Goal: Task Accomplishment & Management: Manage account settings

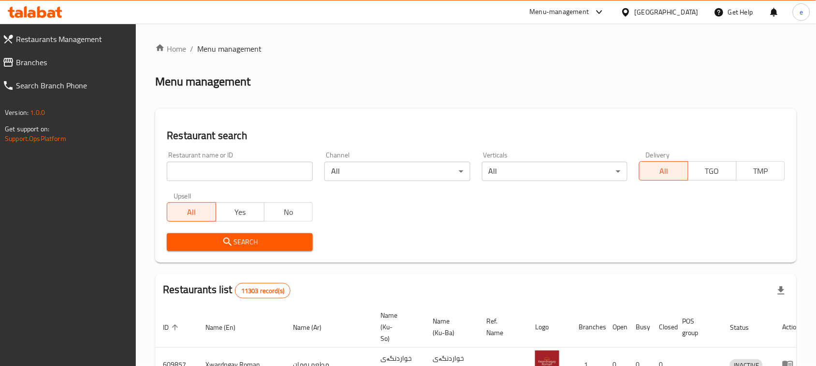
click at [32, 68] on span "Branches" at bounding box center [72, 63] width 113 height 12
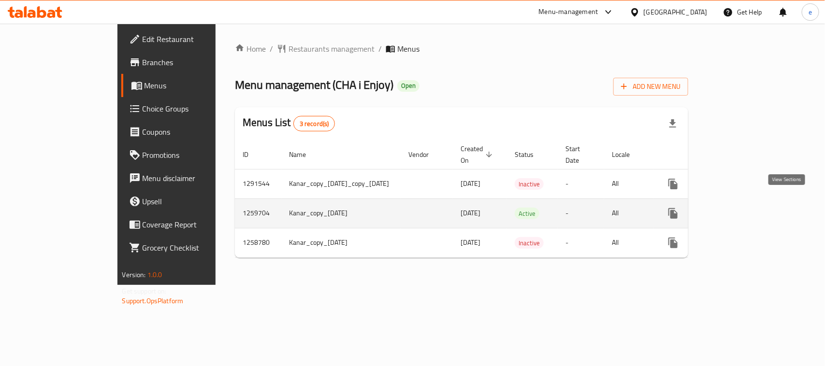
click at [747, 209] on icon "enhanced table" at bounding box center [743, 213] width 9 height 9
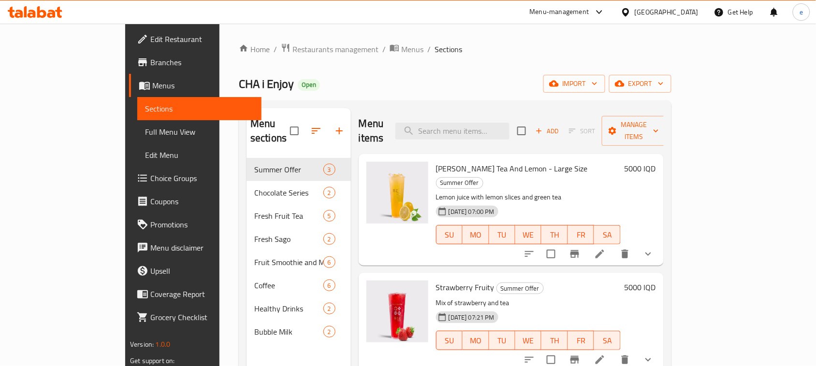
click at [137, 121] on link "Full Menu View" at bounding box center [199, 131] width 124 height 23
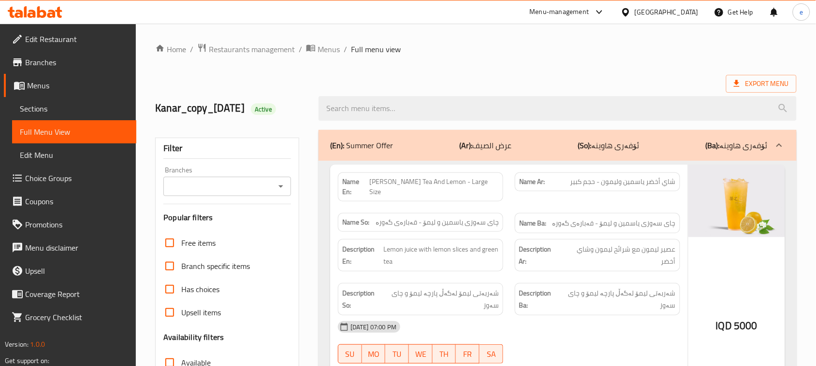
click at [281, 192] on icon "Open" at bounding box center [281, 187] width 12 height 12
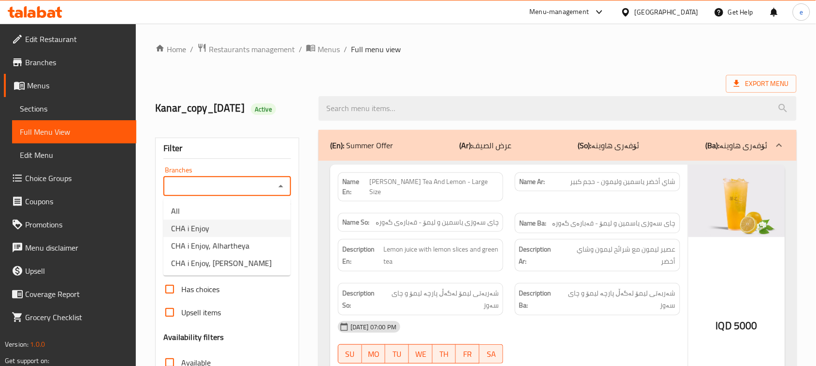
click at [242, 226] on li "CHA i Enjoy" at bounding box center [226, 228] width 127 height 17
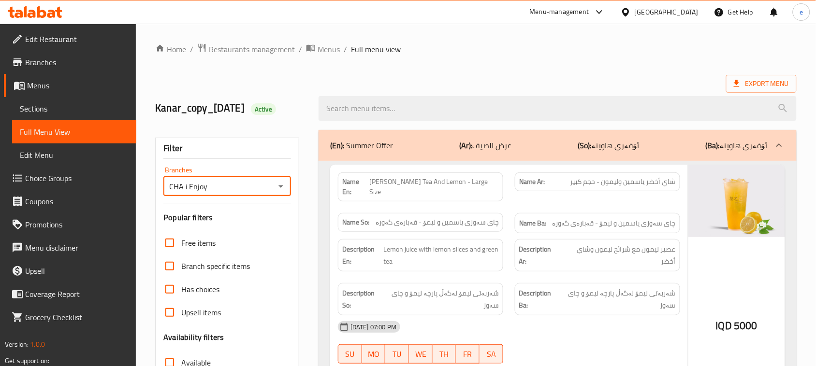
click at [278, 186] on icon "Open" at bounding box center [281, 187] width 12 height 12
click at [257, 204] on li "All" at bounding box center [226, 211] width 127 height 17
click at [286, 186] on icon "Open" at bounding box center [281, 187] width 12 height 12
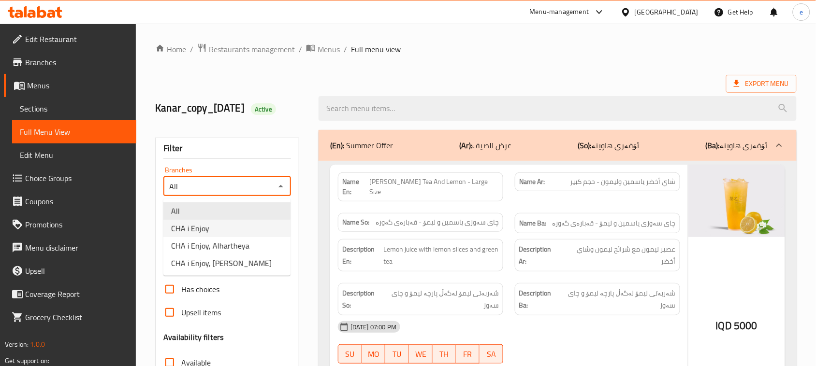
click at [261, 221] on li "CHA i Enjoy" at bounding box center [226, 228] width 127 height 17
type input "CHA i Enjoy"
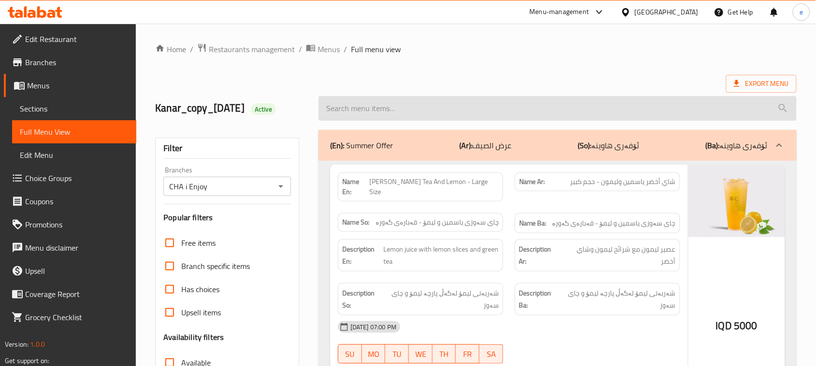
click at [380, 107] on input "search" at bounding box center [558, 108] width 478 height 25
paste input "Passion Fruit Jasmine Tea - Extra Big Size"
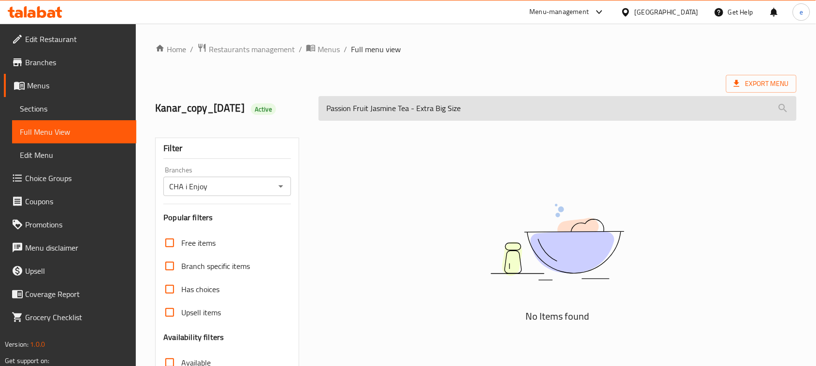
click at [430, 110] on input "Passion Fruit Jasmine Tea - Extra Big Size" at bounding box center [558, 108] width 478 height 25
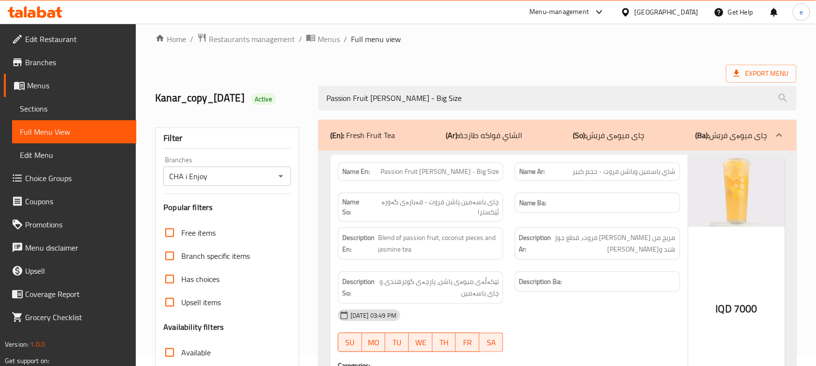
scroll to position [121, 0]
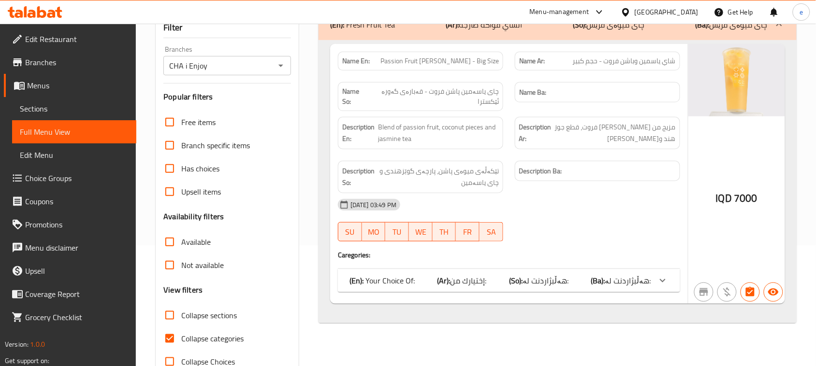
type input "Passion Fruit Jasmine Tea - Big Size"
click at [593, 279] on div "(En): Your Choice Of: (Ar): إختيارك من: (So): هەڵبژاردنت لە: (Ba): هەڵبژاردنت ل…" at bounding box center [500, 281] width 302 height 12
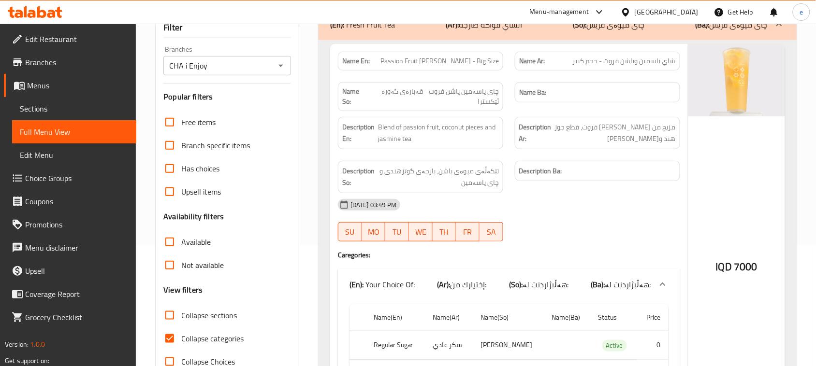
click at [479, 59] on span "Passion Fruit Jasmine Tea - Big Size" at bounding box center [439, 61] width 118 height 10
copy span "Passion Fruit Jasmine Tea - Big Size"
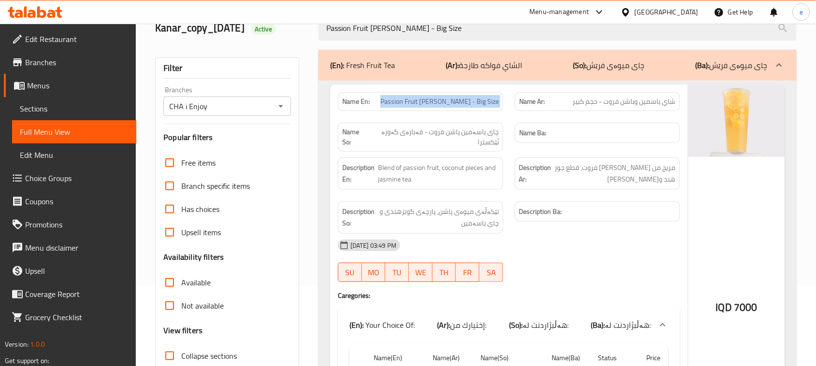
scroll to position [0, 0]
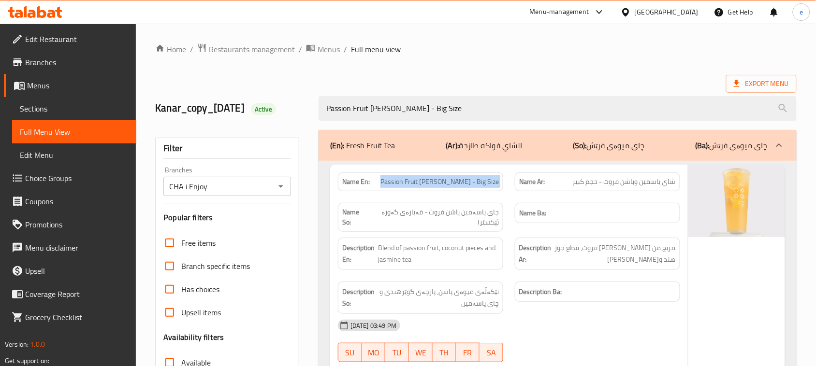
click at [282, 182] on icon "Open" at bounding box center [281, 187] width 12 height 12
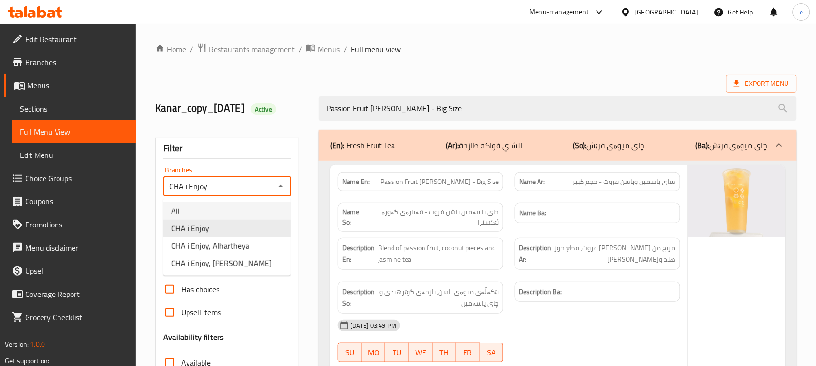
click at [243, 211] on li "All" at bounding box center [226, 211] width 127 height 17
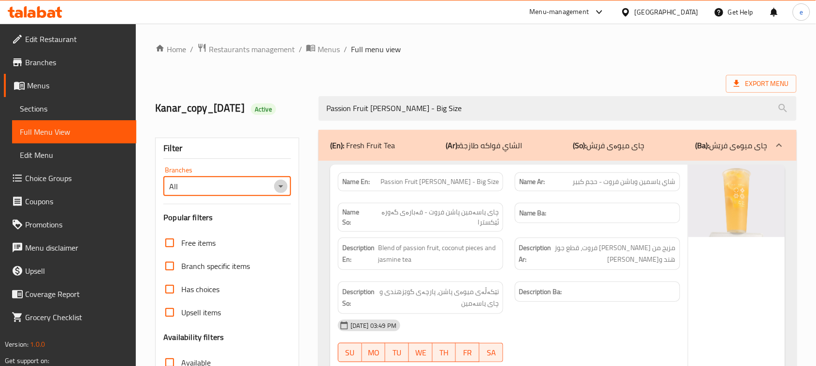
click at [282, 185] on icon "Open" at bounding box center [281, 187] width 12 height 12
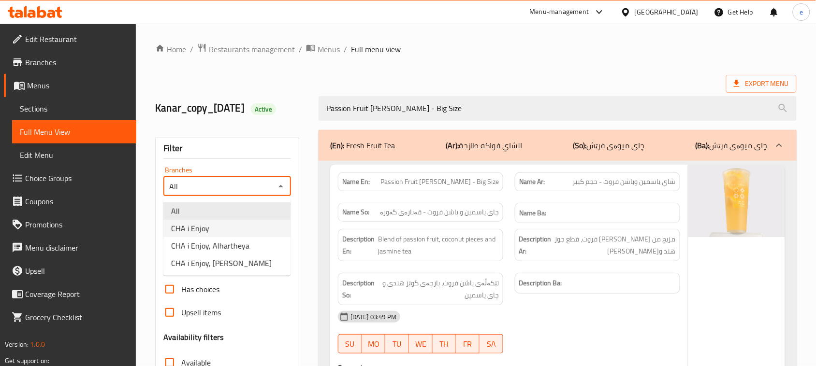
click at [258, 232] on li "CHA i Enjoy" at bounding box center [226, 228] width 127 height 17
type input "CHA i Enjoy"
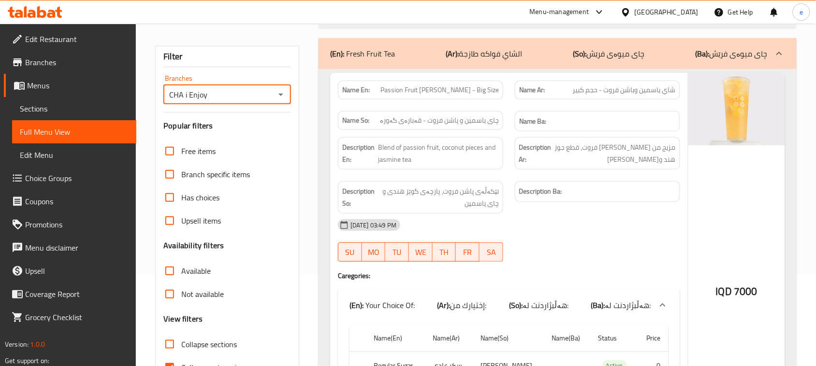
scroll to position [121, 0]
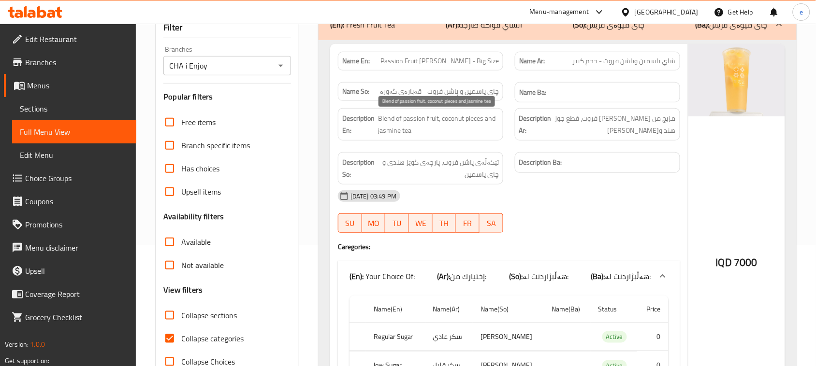
click at [387, 121] on span "Blend of passion fruit, coconut pieces and jasmine tea" at bounding box center [438, 125] width 121 height 24
copy span "Blend"
click at [628, 199] on div "20-08-2025 03:49 PM" at bounding box center [509, 196] width 354 height 23
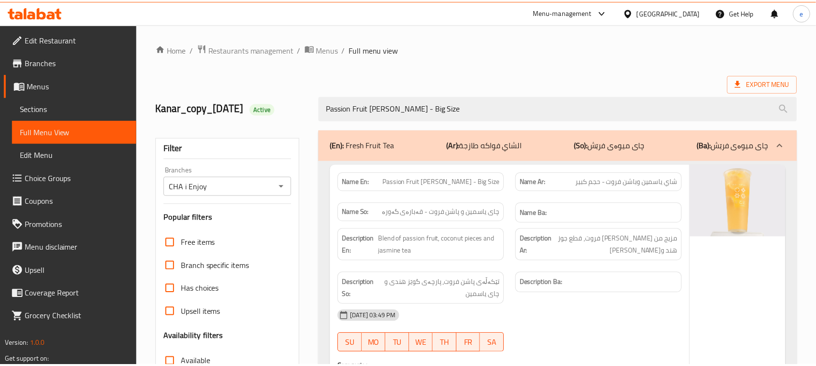
scroll to position [228, 0]
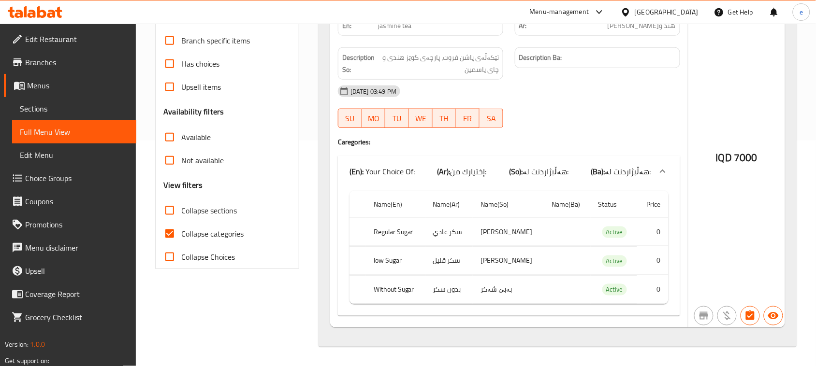
click at [260, 309] on div "Filter Branches CHA i Enjoy Branches Popular filters Free items Branch specific…" at bounding box center [230, 125] width 163 height 454
click at [604, 172] on b "(Ba):" at bounding box center [598, 171] width 14 height 15
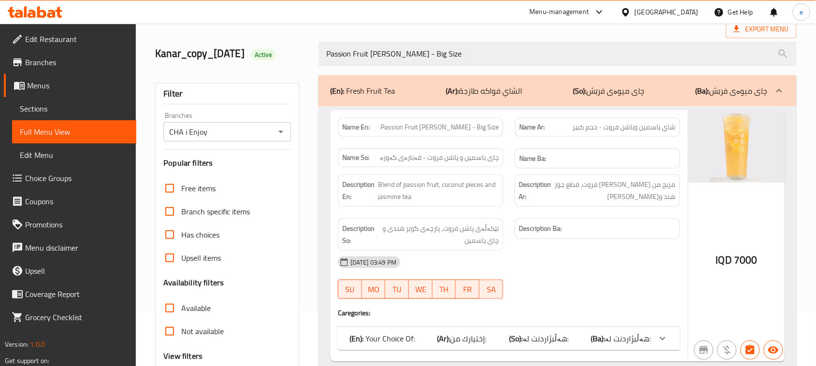
scroll to position [0, 0]
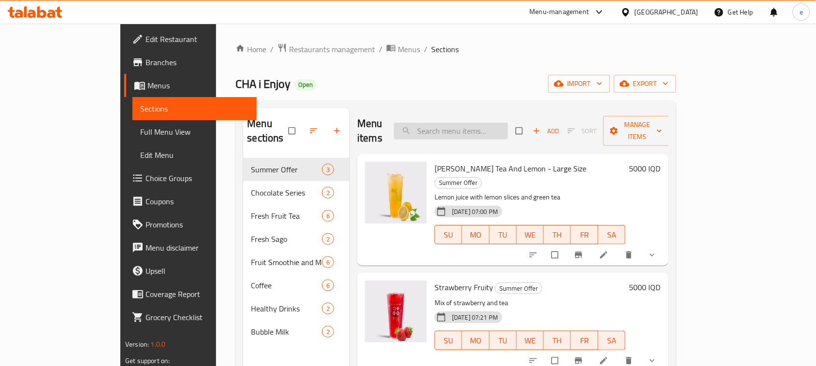
click at [453, 134] on div "Menu items Add Sort Manage items" at bounding box center [512, 131] width 311 height 46
click at [464, 125] on input "search" at bounding box center [451, 131] width 114 height 17
paste input "Passion Fruit Jasmine Tea - Big Size"
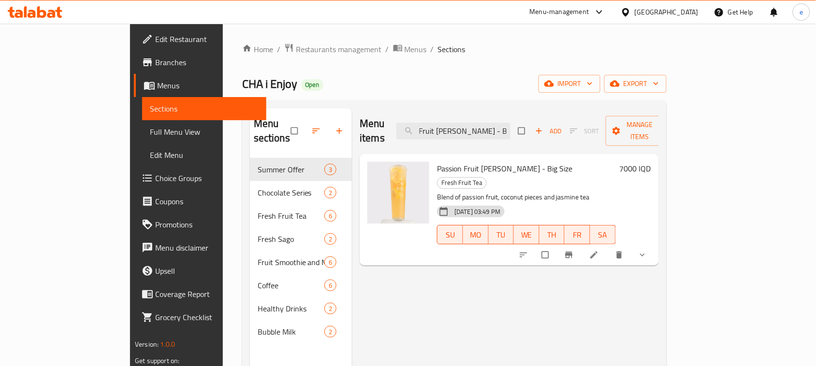
type input "Passion Fruit Jasmine Tea - Big Size"
click at [599, 250] on icon at bounding box center [594, 255] width 10 height 10
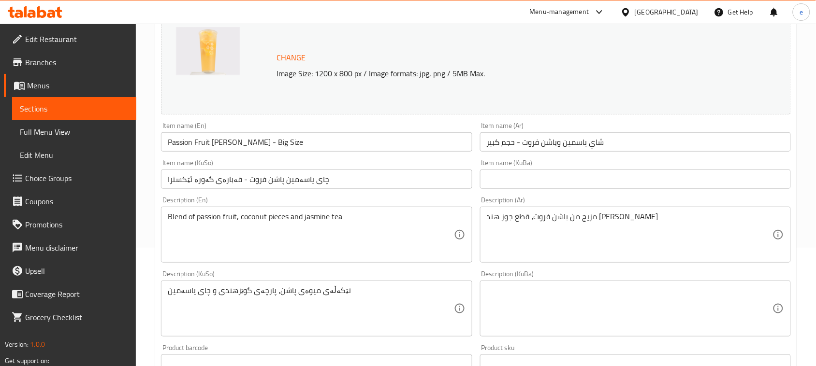
scroll to position [121, 0]
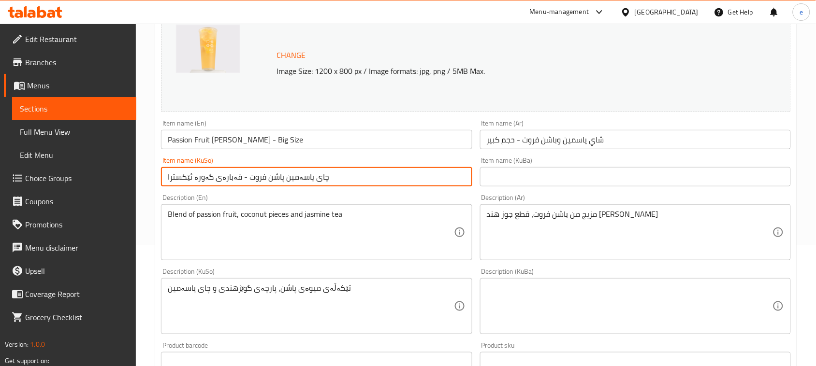
click at [175, 176] on input "چای یاسەمین پاشن فروت - قەبارەی گەورە ئێکسترا" at bounding box center [316, 176] width 311 height 19
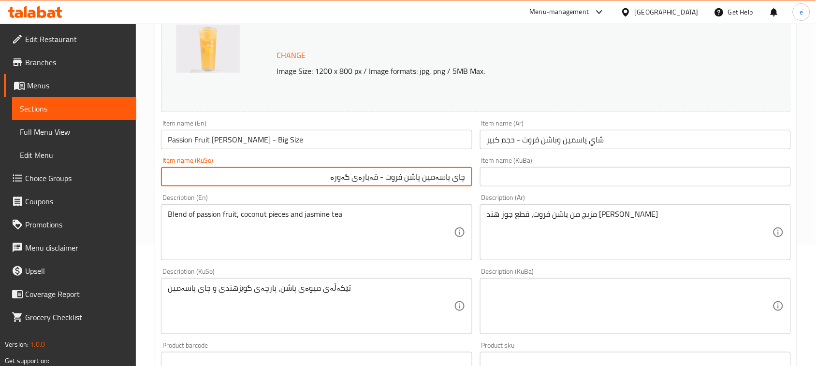
click at [436, 179] on input "چای یاسەمین پاشن فروت - قەبارەی گەورە" at bounding box center [316, 176] width 311 height 19
click at [440, 179] on input "چای یاسمین پاشن فروت - قەبارەی گەورە" at bounding box center [316, 176] width 311 height 19
type input "چای یاسمین پاشن فروت - قەبارەی گەورە"
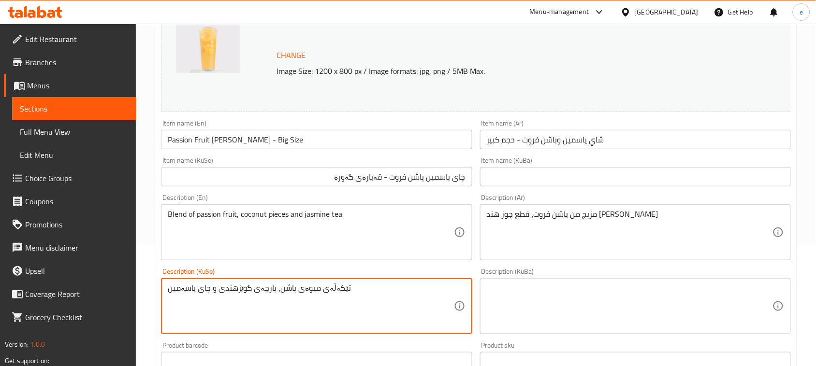
click at [184, 291] on textarea "تێکەڵەی میوەی پاشن، پارچەی گوێزهندی و چای یاسەمین" at bounding box center [311, 307] width 286 height 46
paste textarea "مین"
type textarea "تێکەڵەی میوەی پاشن، پارچەی گوێزهندی و چای یاسمین"
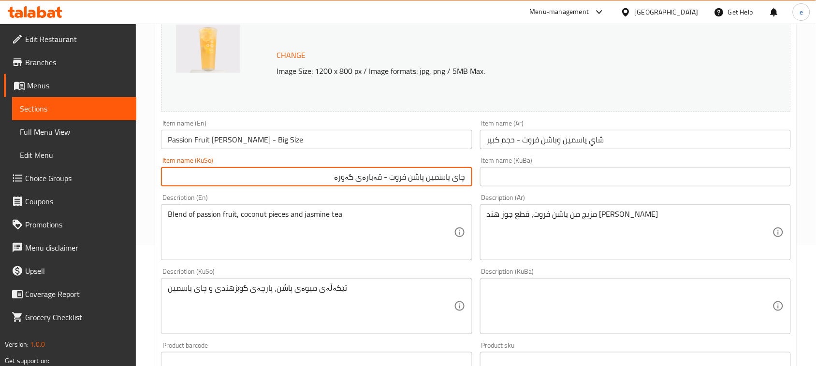
click at [426, 179] on input "چای یاسمین پاشن فروت - قەبارەی گەورە" at bounding box center [316, 176] width 311 height 19
type input "چای یاسمین و پاشن فروت - قەبارەی گەورە"
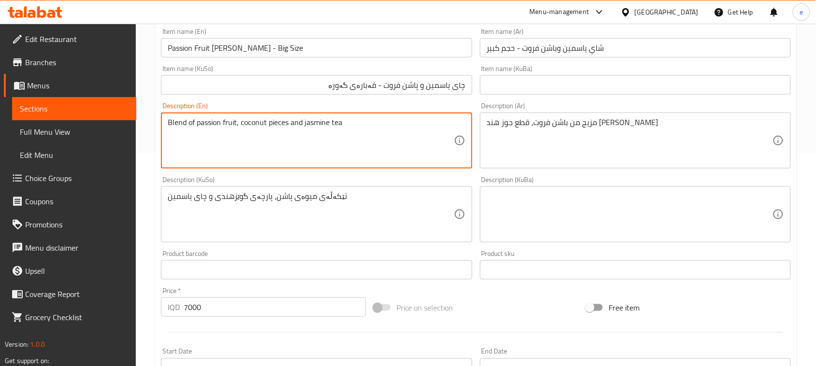
scroll to position [242, 0]
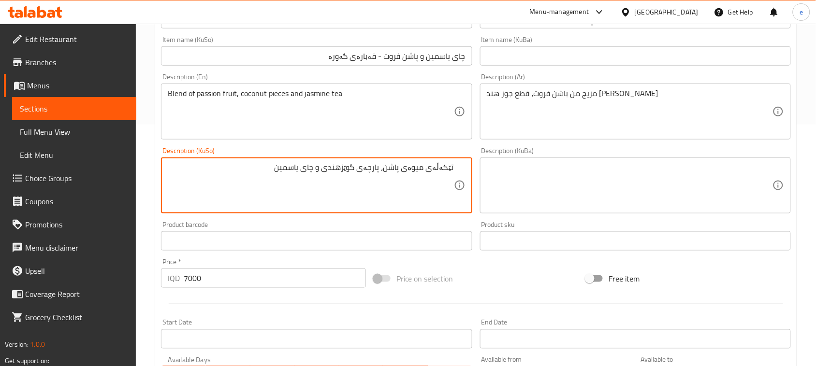
click at [420, 171] on textarea "تێکەڵەی میوەی پاشن، پارچەی گوێزهندی و چای یاسمین" at bounding box center [311, 186] width 286 height 46
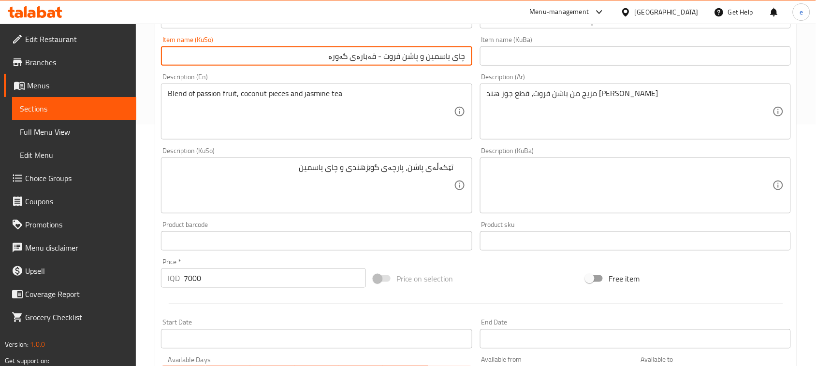
drag, startPoint x: 384, startPoint y: 59, endPoint x: 418, endPoint y: 57, distance: 33.9
click at [418, 57] on input "چای یاسمین و پاشن فروت - قەبارەی گەورە" at bounding box center [316, 55] width 311 height 19
click at [392, 58] on input "چای یاسمین و پاشن فروت - قەبارەی گەورە" at bounding box center [316, 55] width 311 height 19
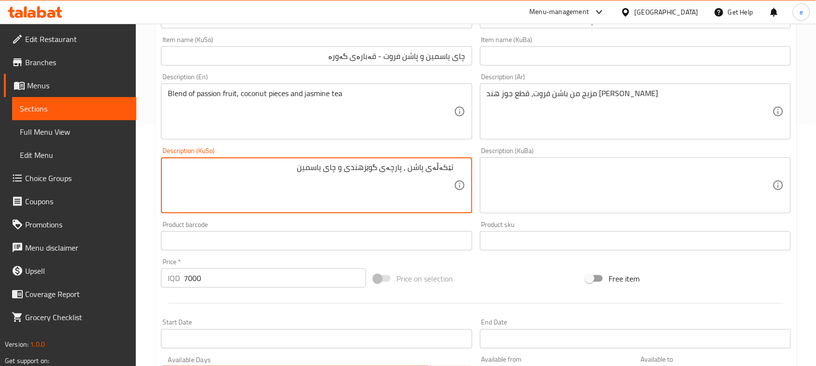
paste textarea "فروت"
click at [354, 167] on textarea "تێکەڵەی پاشن فروت، پارچەی گوێزهندی و چای یاسمین" at bounding box center [311, 186] width 286 height 46
click at [392, 184] on textarea "تێکەڵەی پاشن فروت، پارچەی گوێز هندی و چای یاسمین" at bounding box center [311, 186] width 286 height 46
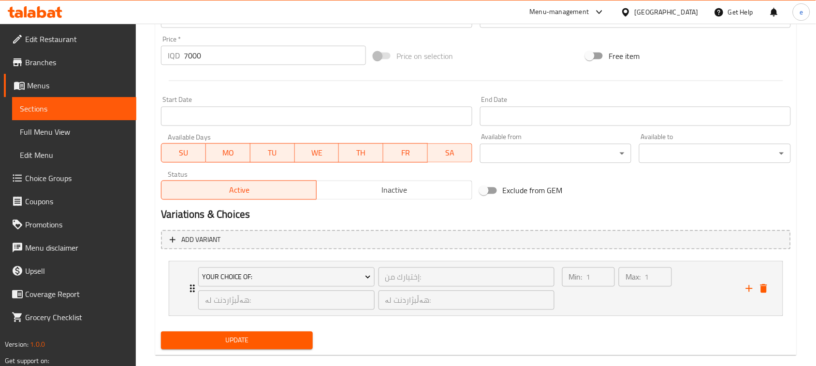
scroll to position [480, 0]
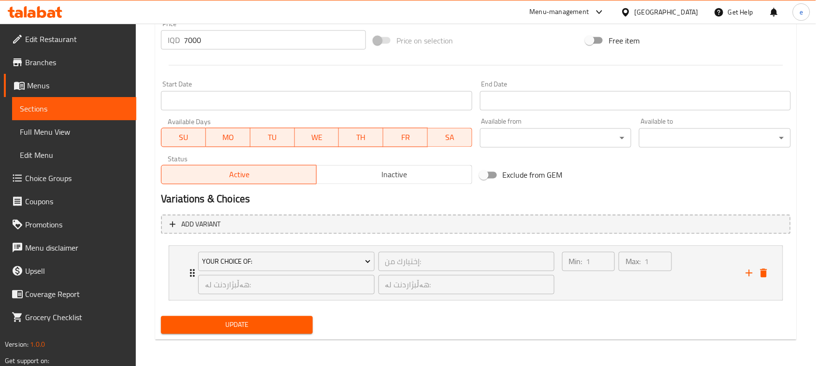
type textarea "تێکەڵەی پاشن فروت، پارچەی گوێز هندی و چای یاسمین"
click at [218, 321] on span "Update" at bounding box center [237, 325] width 136 height 12
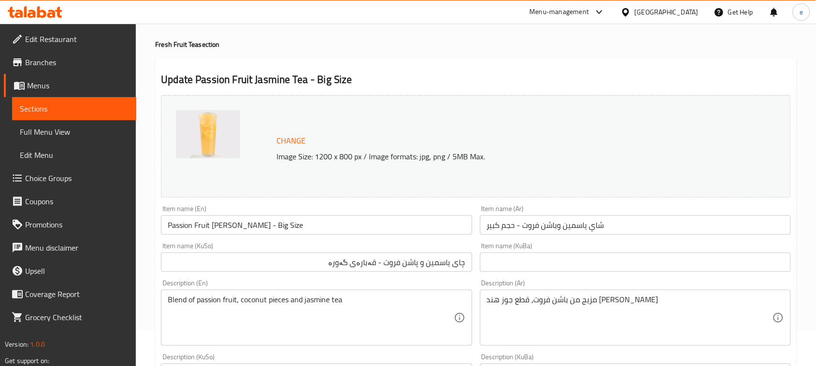
scroll to position [0, 0]
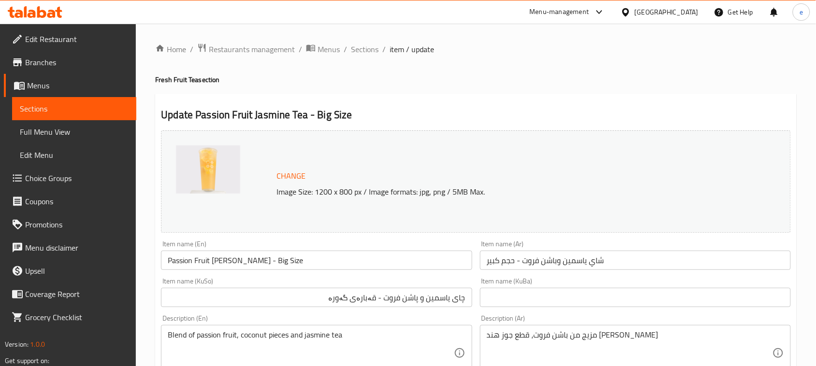
click at [45, 103] on span "Sections" at bounding box center [74, 109] width 109 height 12
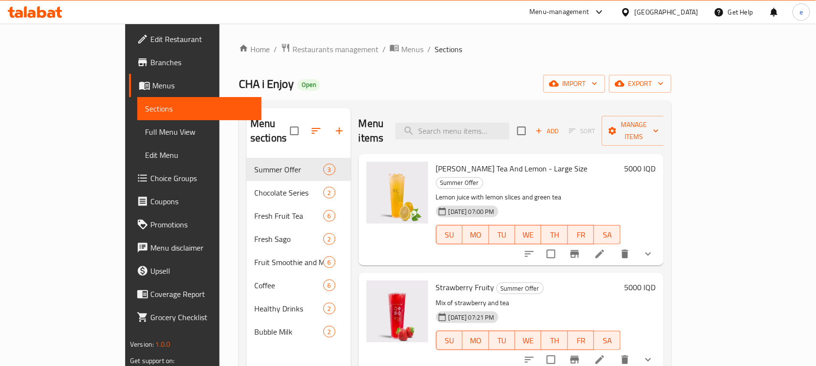
click at [25, 8] on icon at bounding box center [25, 11] width 3 height 11
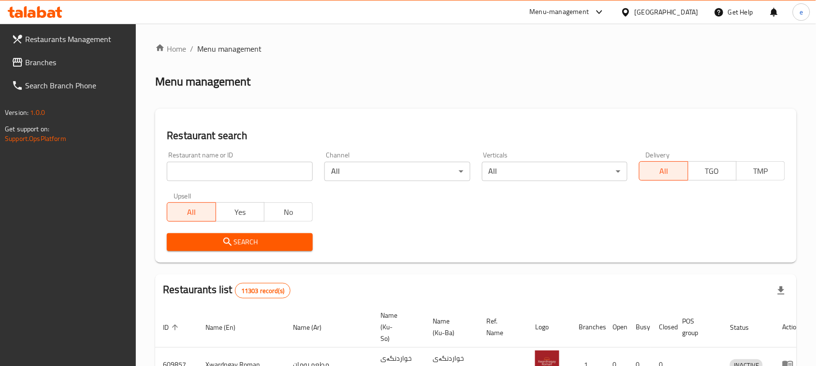
click at [44, 59] on span "Branches" at bounding box center [76, 63] width 103 height 12
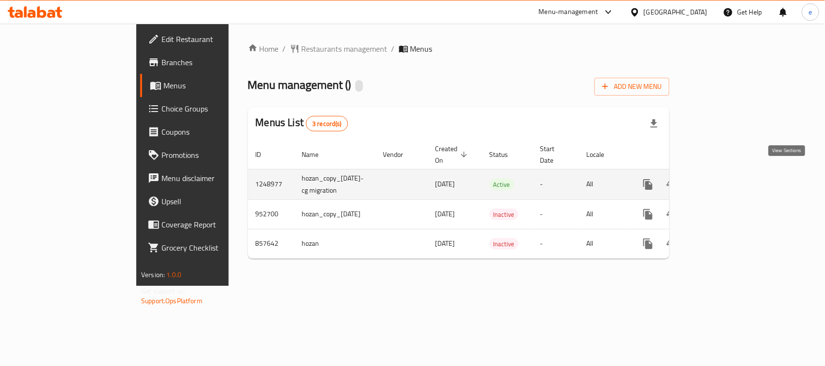
click at [729, 173] on link "enhanced table" at bounding box center [717, 184] width 23 height 23
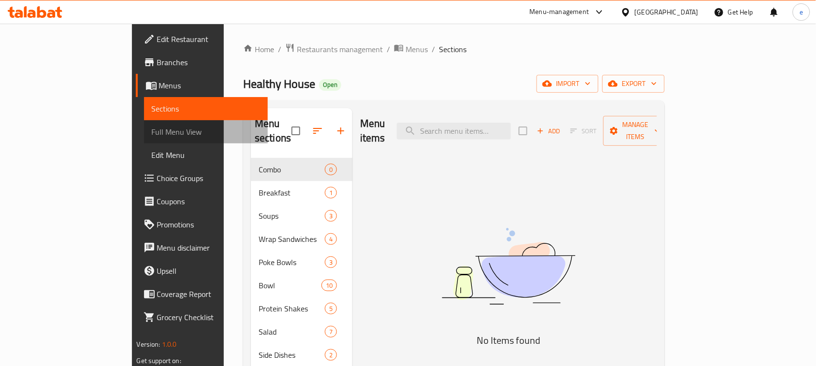
click at [152, 133] on span "Full Menu View" at bounding box center [206, 132] width 109 height 12
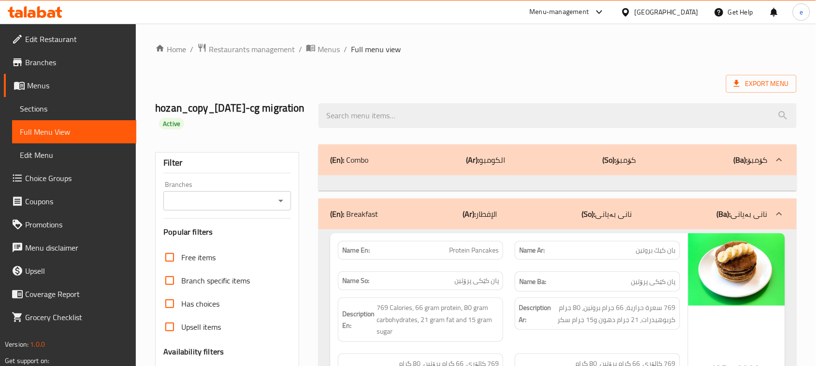
click at [281, 201] on icon "Open" at bounding box center [280, 201] width 5 height 2
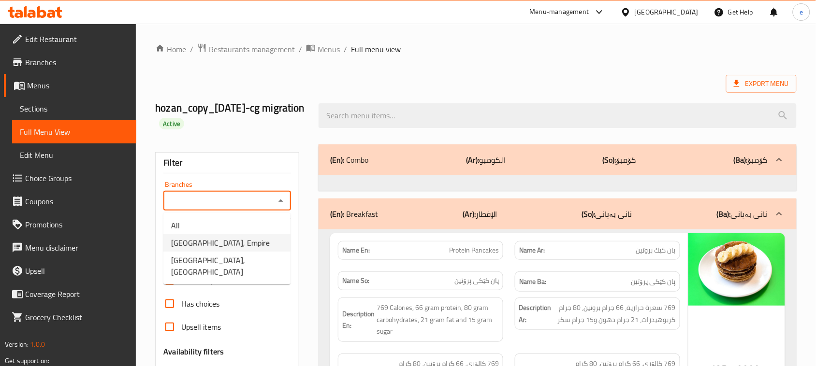
click at [249, 239] on li "[GEOGRAPHIC_DATA], Empire" at bounding box center [226, 242] width 127 height 17
type input "[GEOGRAPHIC_DATA], Empire"
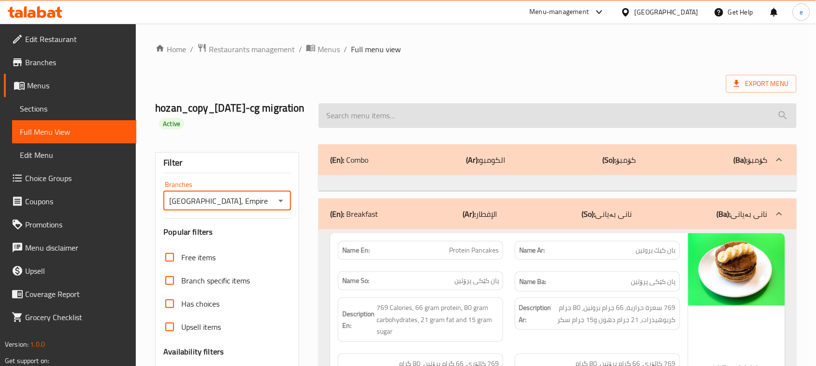
drag, startPoint x: 380, startPoint y: 129, endPoint x: 380, endPoint y: 114, distance: 15.0
click at [380, 124] on div at bounding box center [558, 116] width 490 height 36
click at [380, 114] on input "search" at bounding box center [558, 115] width 478 height 25
click at [377, 113] on input "search" at bounding box center [558, 115] width 478 height 25
paste input "Grilled Chicken Bowl"
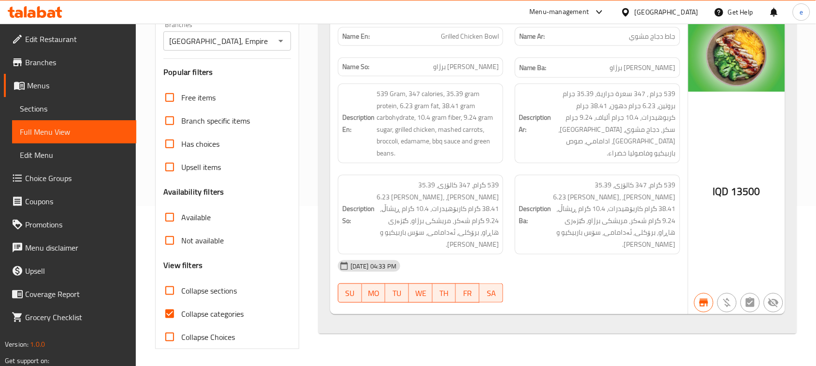
scroll to position [162, 0]
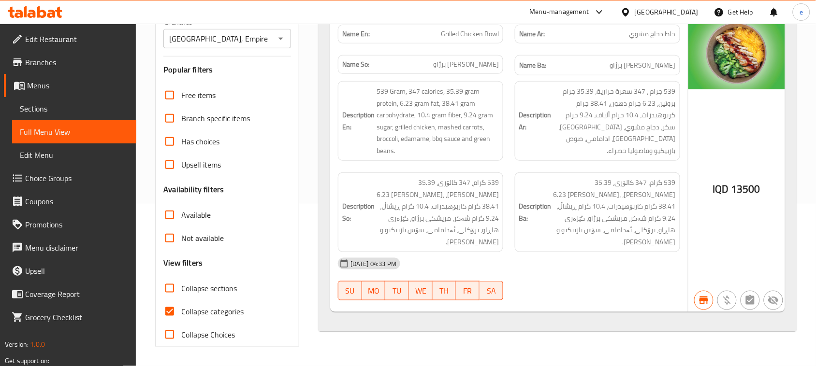
type input "Grilled Chicken Bowl"
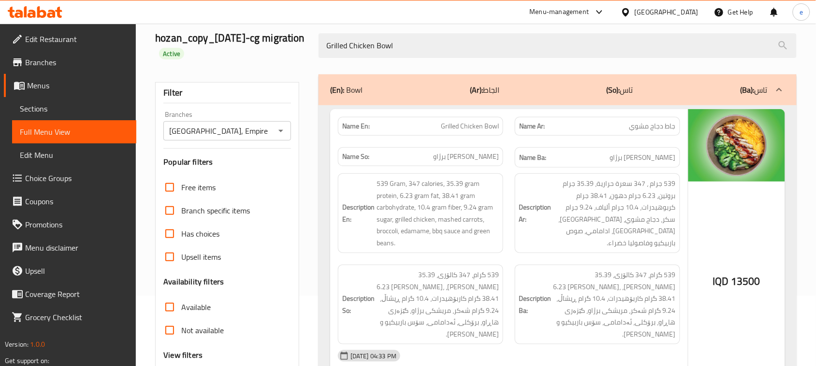
scroll to position [42, 0]
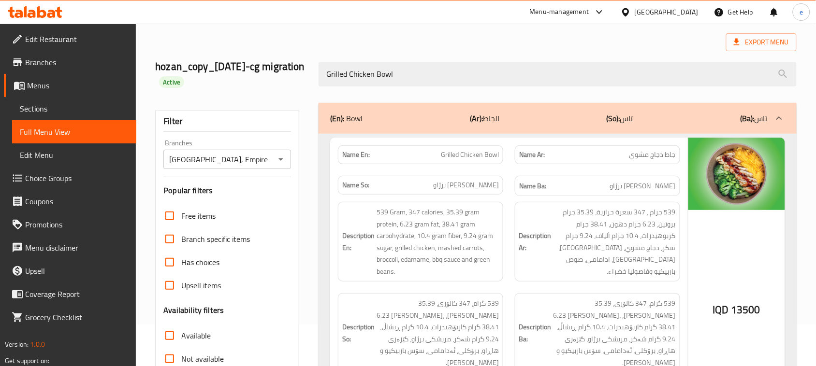
click at [278, 158] on icon "Open" at bounding box center [281, 160] width 12 height 12
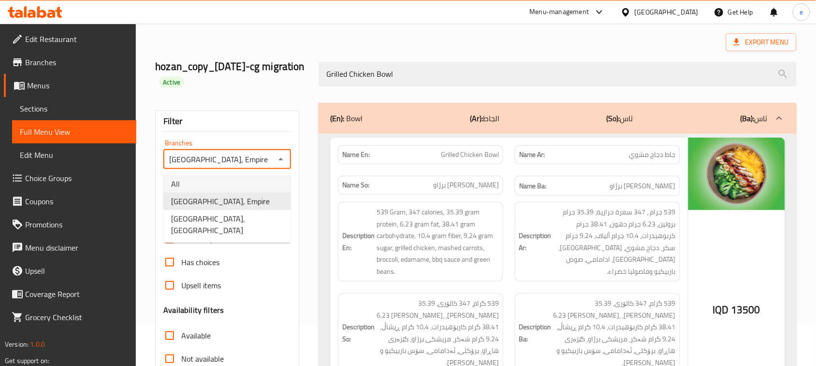
click at [259, 177] on li "All" at bounding box center [226, 183] width 127 height 17
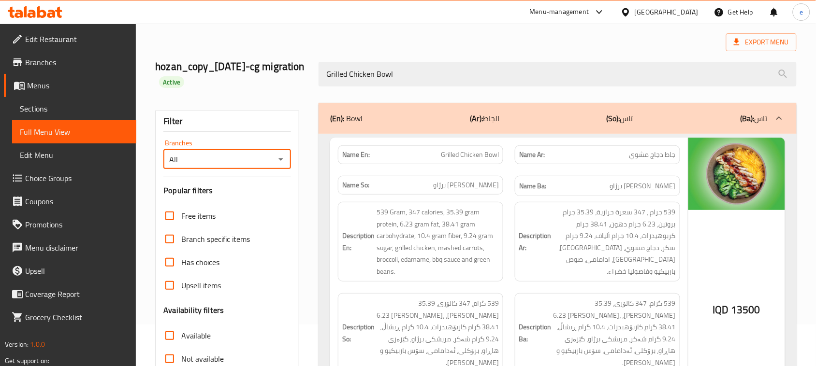
click at [276, 162] on icon "Open" at bounding box center [281, 160] width 12 height 12
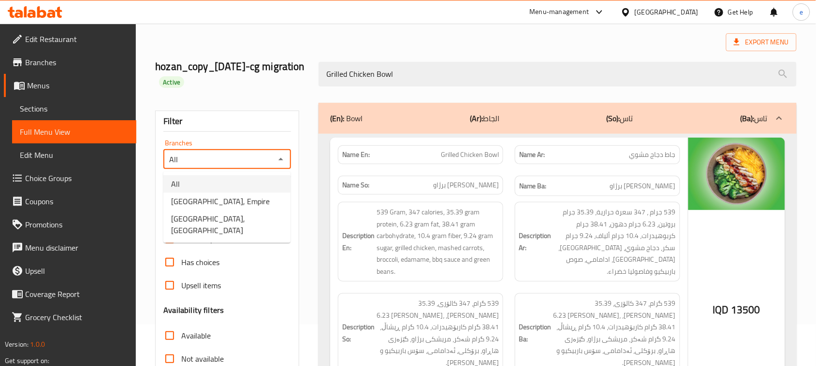
click at [259, 189] on li "All" at bounding box center [226, 183] width 127 height 17
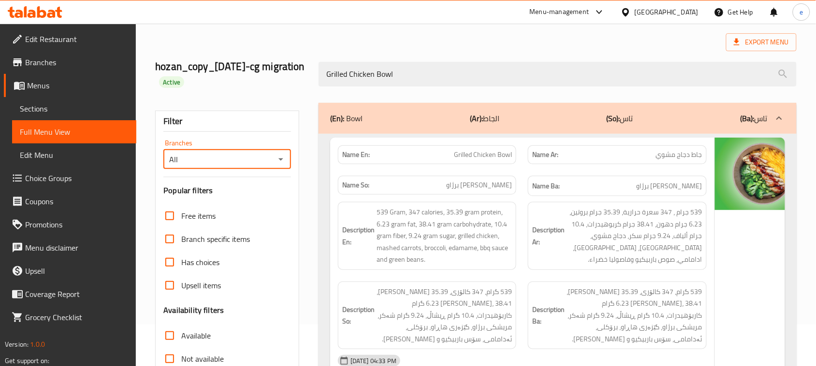
click at [282, 155] on icon "Open" at bounding box center [281, 160] width 12 height 12
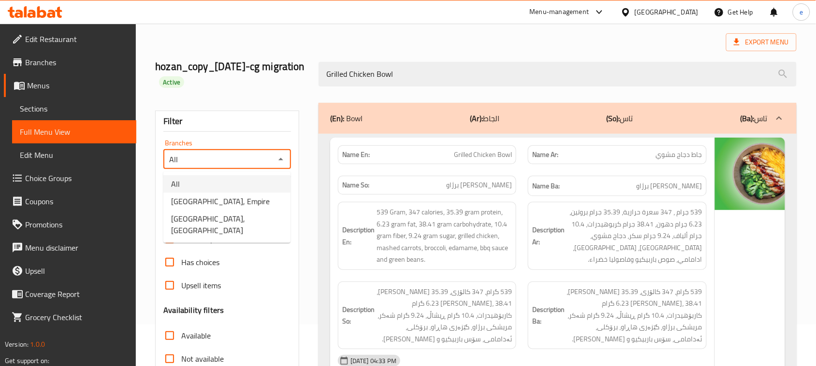
click at [264, 194] on li "[GEOGRAPHIC_DATA], Empire" at bounding box center [226, 201] width 127 height 17
type input "[GEOGRAPHIC_DATA], Empire"
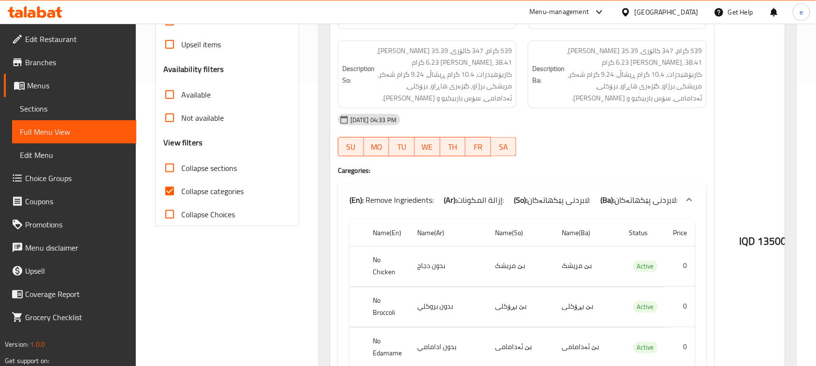
scroll to position [283, 0]
click at [177, 189] on input "Collapse categories" at bounding box center [169, 190] width 23 height 23
checkbox input "false"
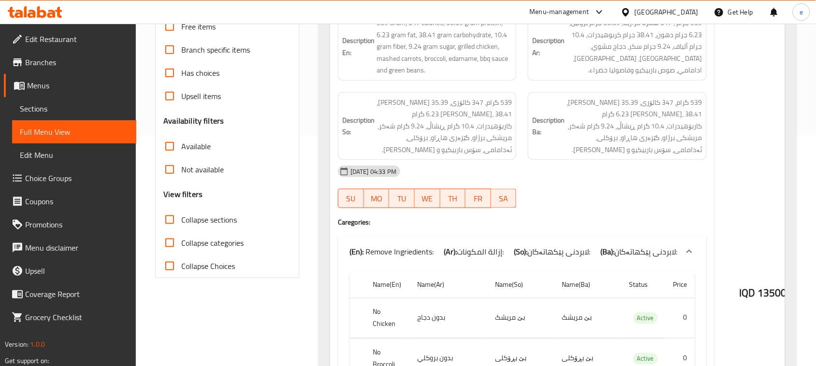
scroll to position [0, 0]
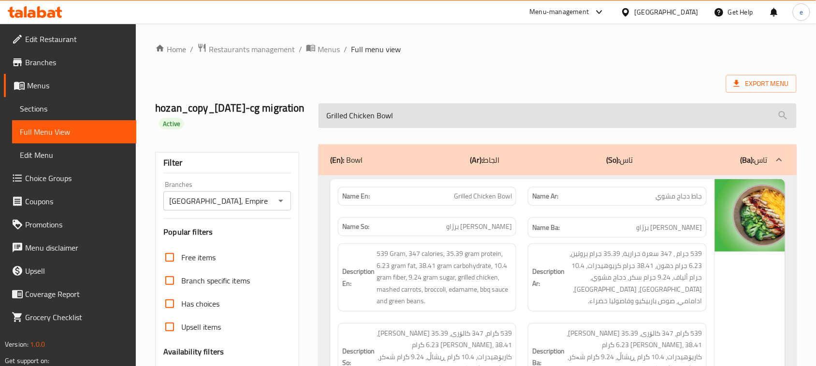
click at [385, 121] on input "Grilled Chicken Bowl" at bounding box center [558, 115] width 478 height 25
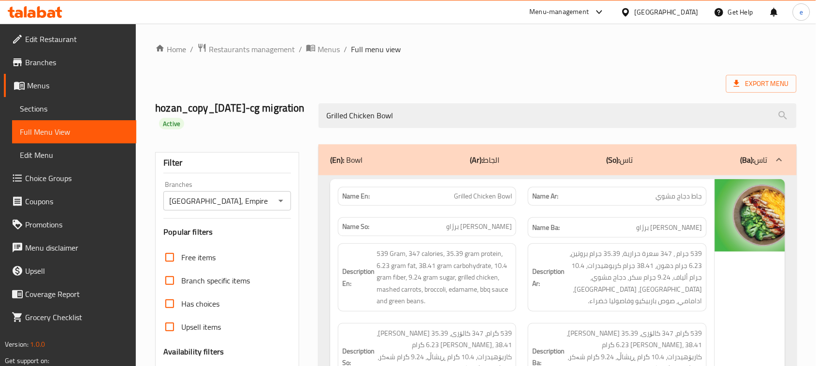
paste input "Beef"
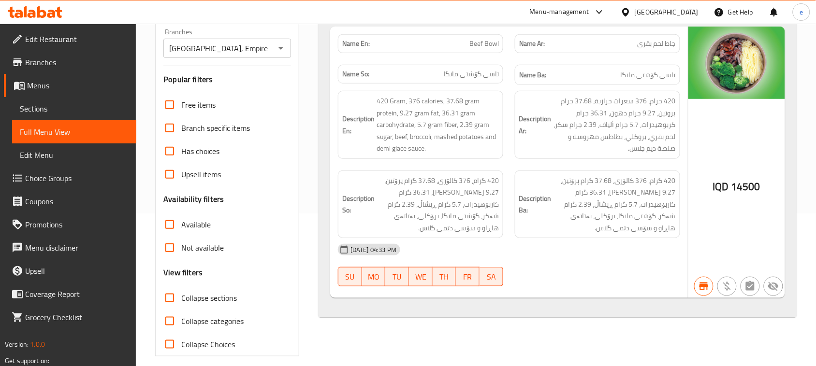
scroll to position [162, 0]
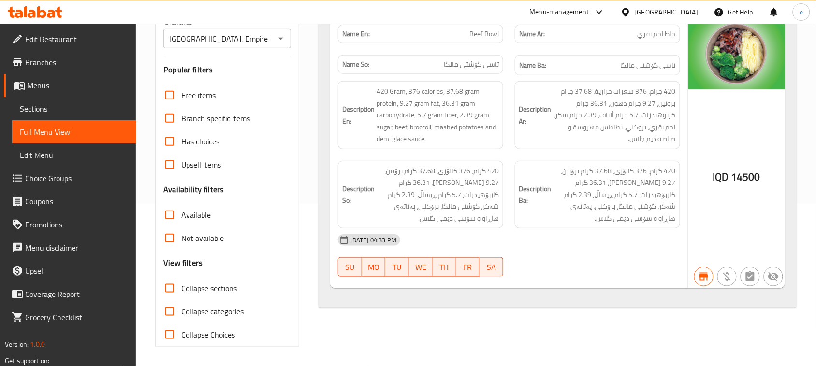
type input "Beef Bowl"
click at [281, 44] on icon "Open" at bounding box center [281, 39] width 12 height 12
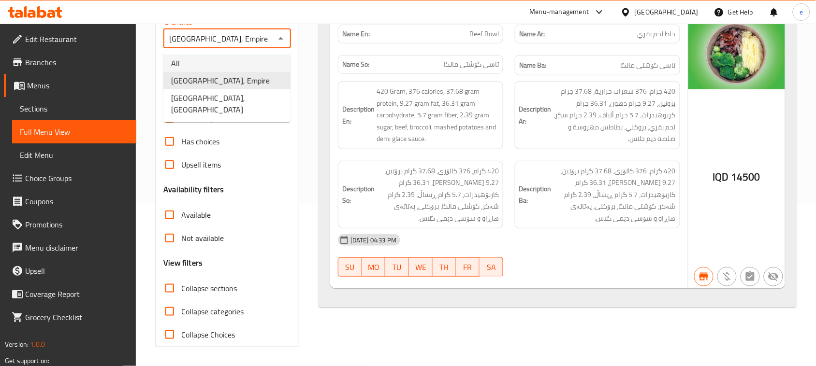
click at [233, 67] on li "All" at bounding box center [226, 63] width 127 height 17
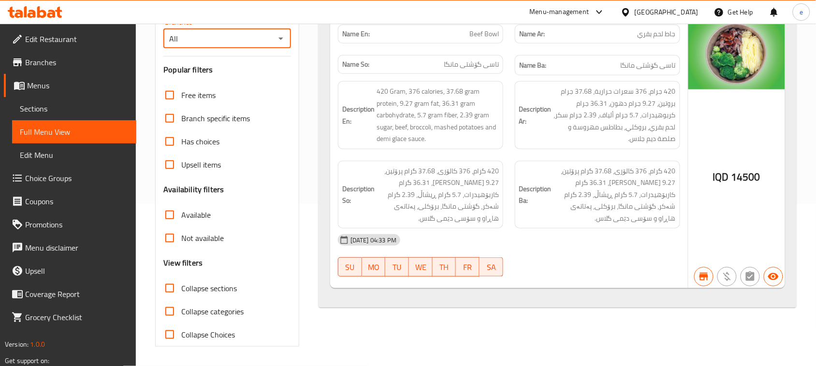
click at [276, 41] on icon "Open" at bounding box center [281, 39] width 12 height 12
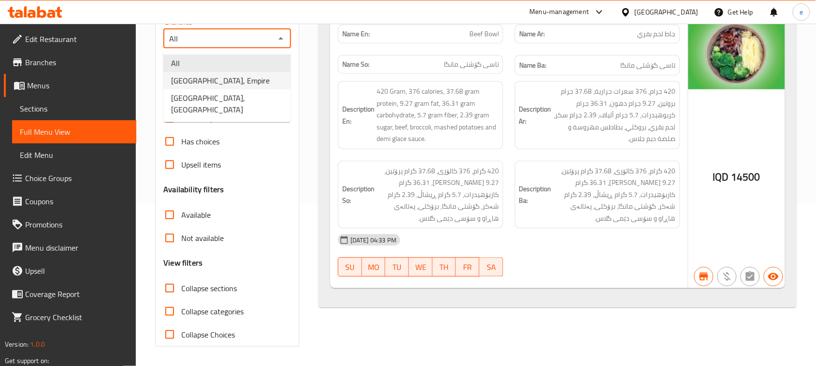
click at [250, 74] on li "Healthy House, Empire" at bounding box center [226, 80] width 127 height 17
type input "Healthy House, Empire"
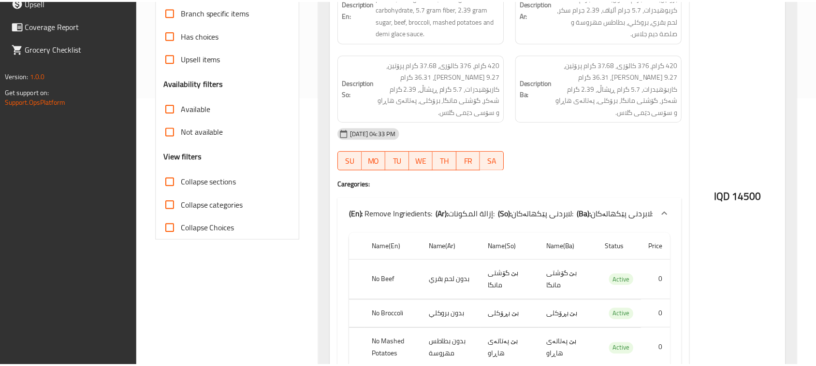
scroll to position [377, 0]
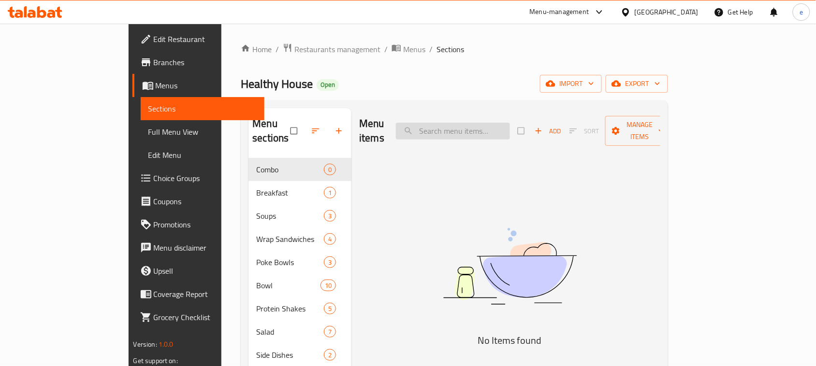
click at [498, 124] on input "search" at bounding box center [453, 131] width 114 height 17
paste input "Grilled Chicken Bowl"
type input "Grilled Chicken Bowl"
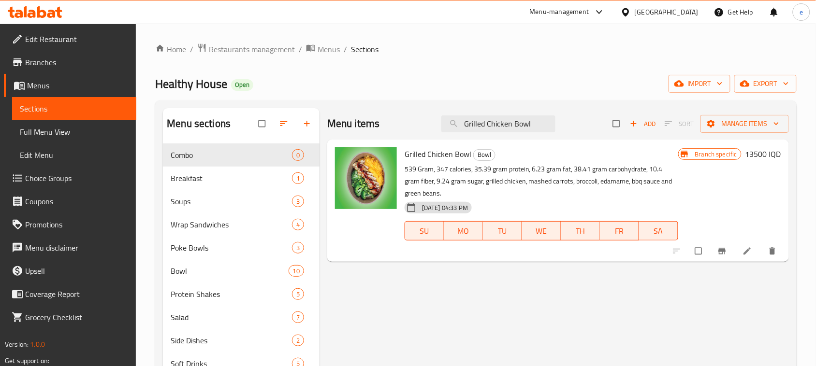
click at [752, 257] on li at bounding box center [748, 251] width 27 height 15
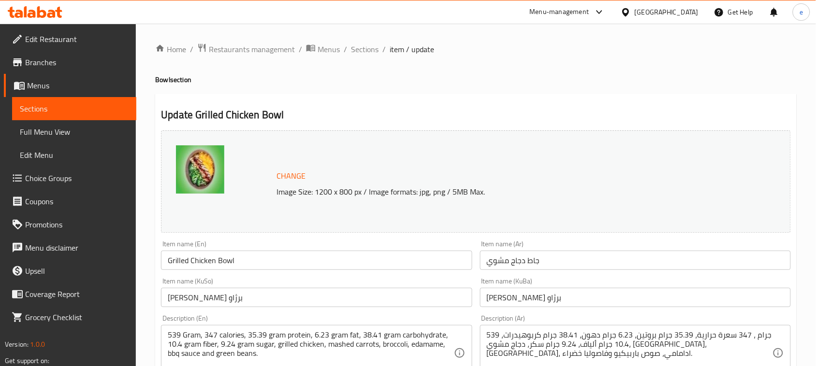
click at [59, 185] on link "Choice Groups" at bounding box center [70, 178] width 132 height 23
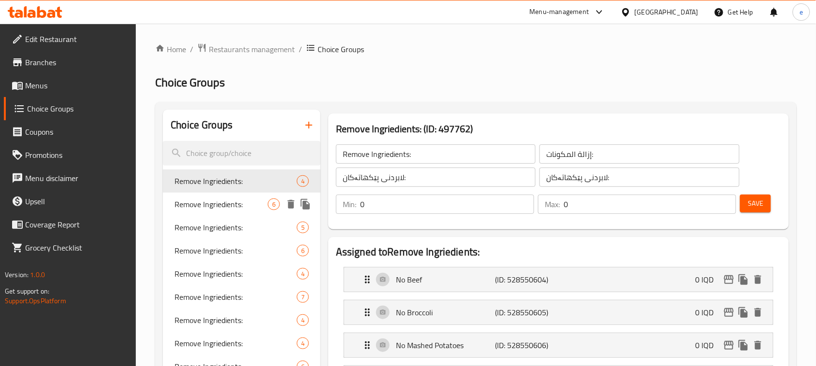
click at [230, 209] on span "Remove Ingriedients:" at bounding box center [220, 205] width 93 height 12
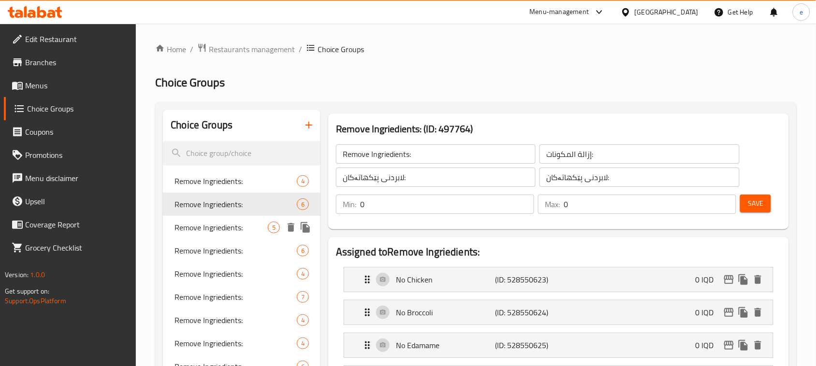
click at [226, 230] on span "Remove Ingriedients:" at bounding box center [220, 228] width 93 height 12
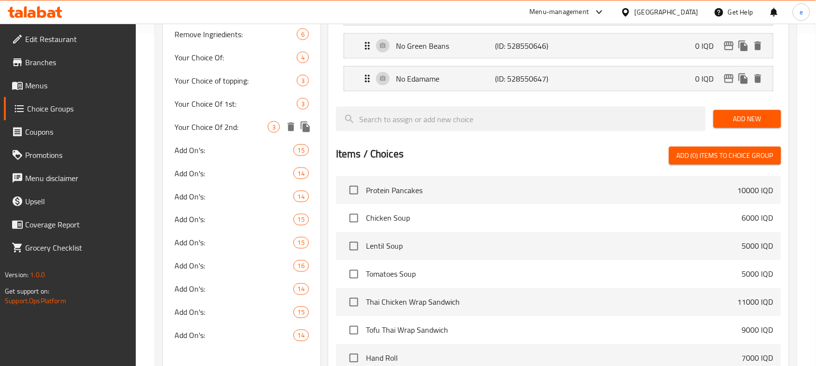
scroll to position [363, 0]
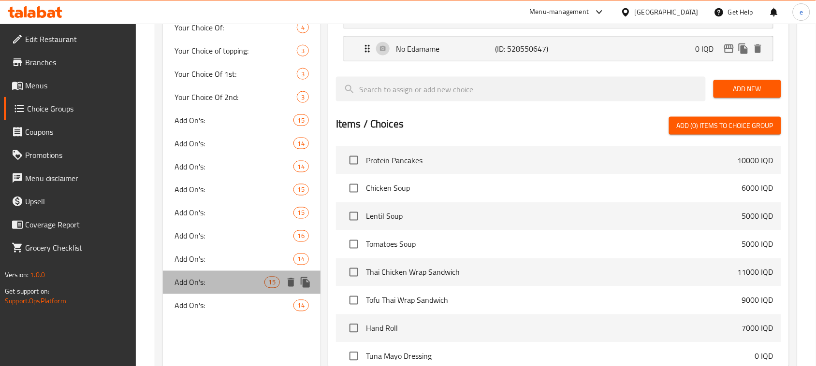
click at [218, 288] on div "Add On's: 15" at bounding box center [242, 282] width 158 height 23
type input "Add On's:"
type input "الإضافات:"
type input "زیادە:"
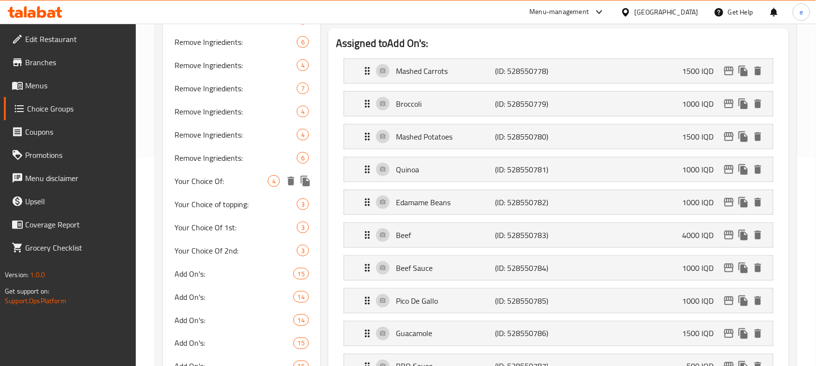
scroll to position [121, 0]
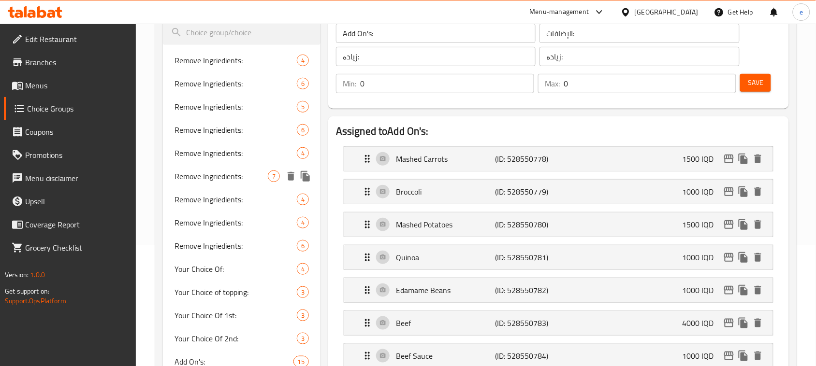
click at [218, 175] on span "Remove Ingriedients:" at bounding box center [220, 177] width 93 height 12
type input "Remove Ingriedients:"
type input "إزالة المكونات:"
type input "لابردنی پێکهاتەکان:"
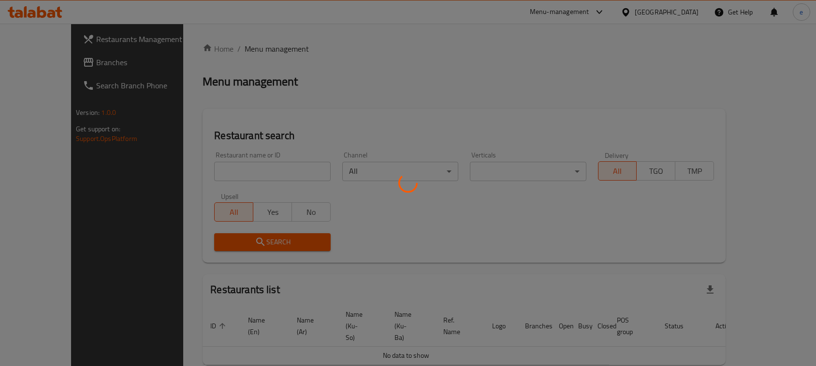
scroll to position [28, 0]
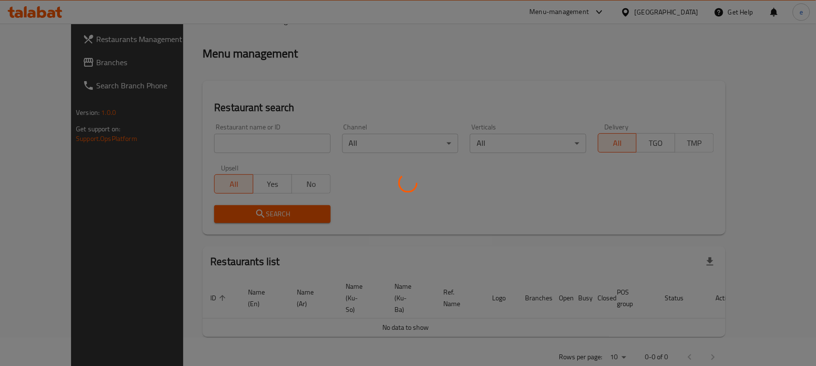
click at [199, 137] on div at bounding box center [408, 183] width 816 height 366
click at [205, 129] on div at bounding box center [408, 183] width 816 height 366
click at [205, 133] on div at bounding box center [408, 183] width 816 height 366
click at [205, 141] on div at bounding box center [408, 183] width 816 height 366
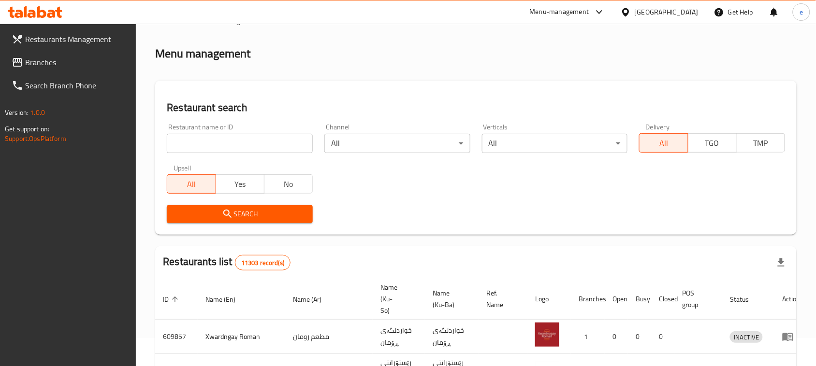
scroll to position [121, 0]
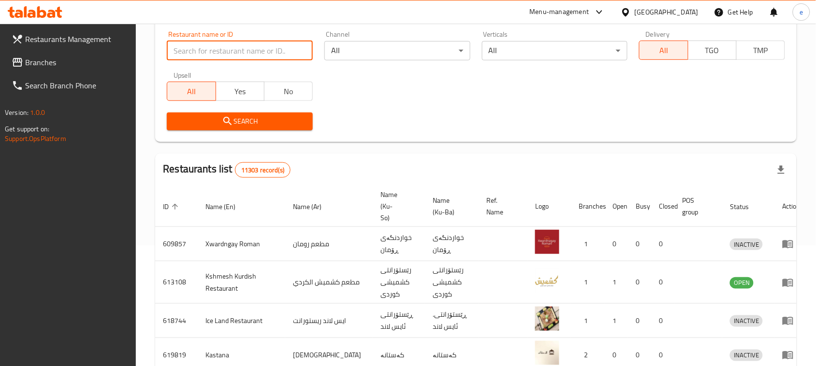
click at [274, 49] on input "search" at bounding box center [240, 50] width 146 height 19
paste input "676738"
type input "676738"
click button "Search" at bounding box center [240, 122] width 146 height 18
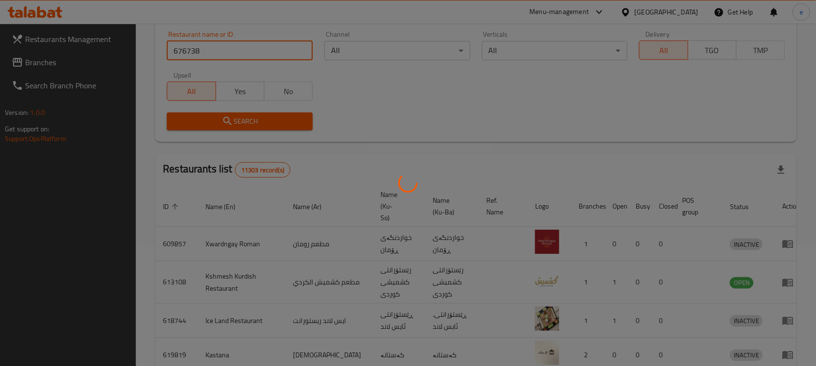
scroll to position [57, 0]
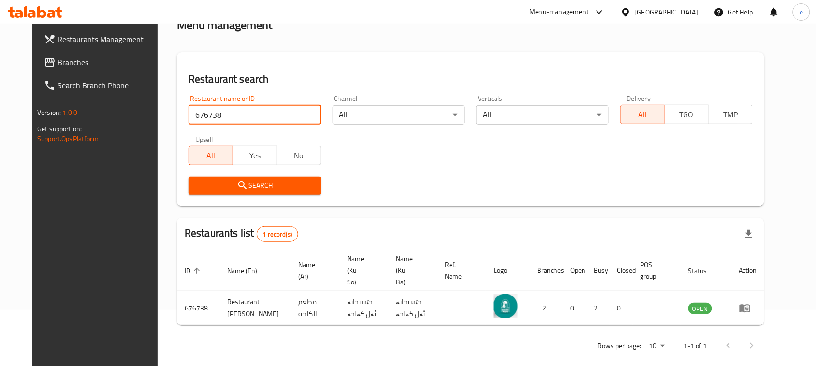
click at [311, 117] on input "676738" at bounding box center [255, 114] width 132 height 19
click at [305, 117] on input "676738" at bounding box center [255, 114] width 132 height 19
click at [58, 61] on span "Branches" at bounding box center [109, 63] width 103 height 12
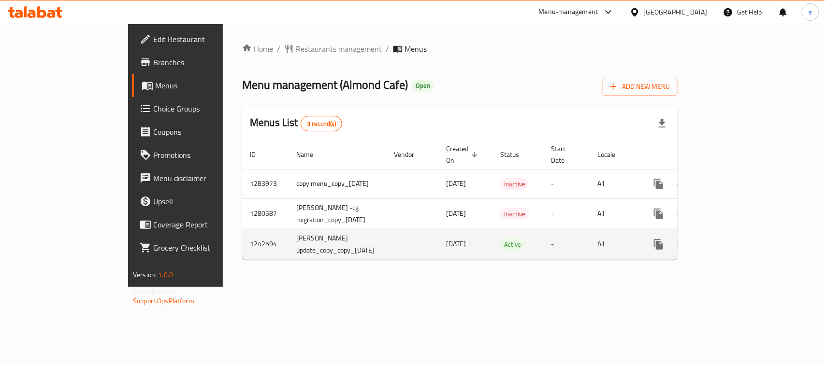
click at [733, 240] on icon "enhanced table" at bounding box center [728, 244] width 9 height 9
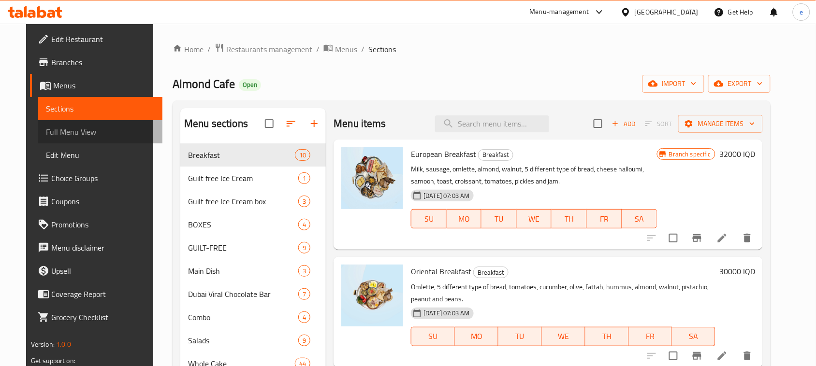
click at [59, 129] on span "Full Menu View" at bounding box center [100, 132] width 109 height 12
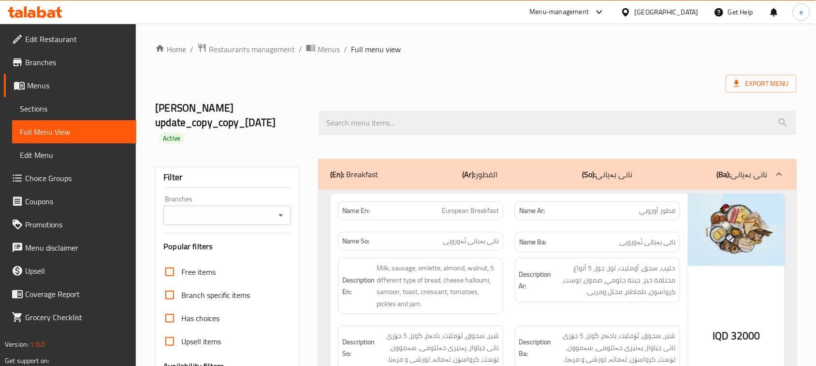
click at [283, 218] on icon "Open" at bounding box center [281, 216] width 12 height 12
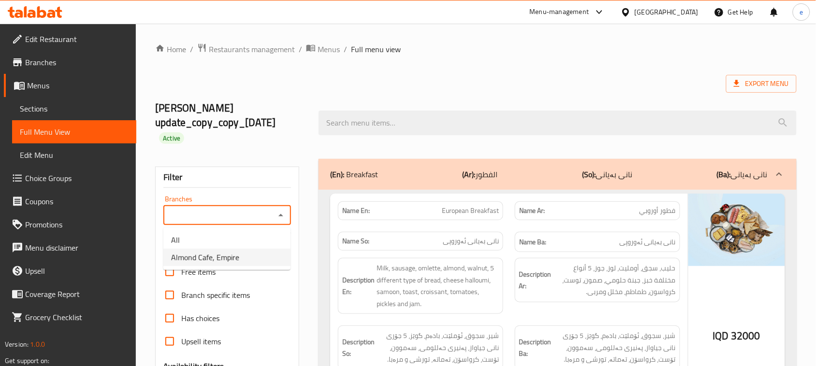
click at [230, 253] on span "Almond Cafe, Empire" at bounding box center [205, 258] width 68 height 12
type input "Almond Cafe, Empire"
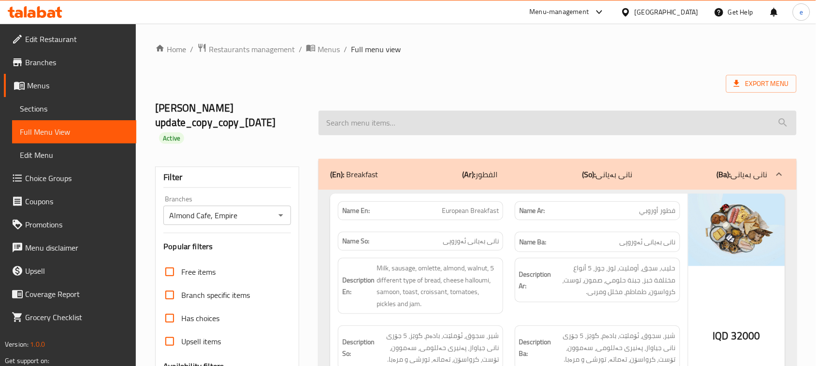
click at [376, 124] on input "search" at bounding box center [558, 123] width 478 height 25
paste input "Matcha Huzelnut Box"
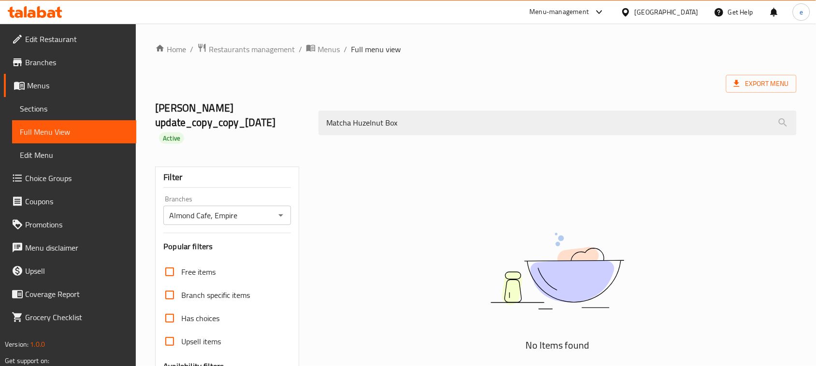
type input "Matcha Huzelnut Box"
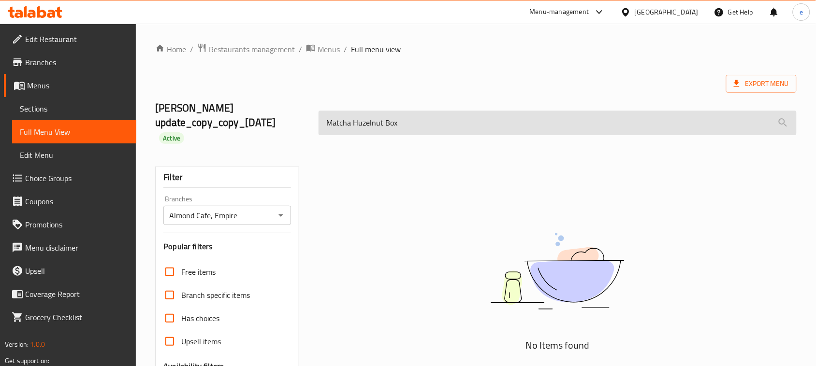
click at [397, 121] on input "Matcha Huzelnut Box" at bounding box center [558, 123] width 478 height 25
click at [396, 121] on input "Matcha Huzelnut Box" at bounding box center [558, 123] width 478 height 25
click at [396, 123] on input "Matcha Huzelnut Box" at bounding box center [558, 123] width 478 height 25
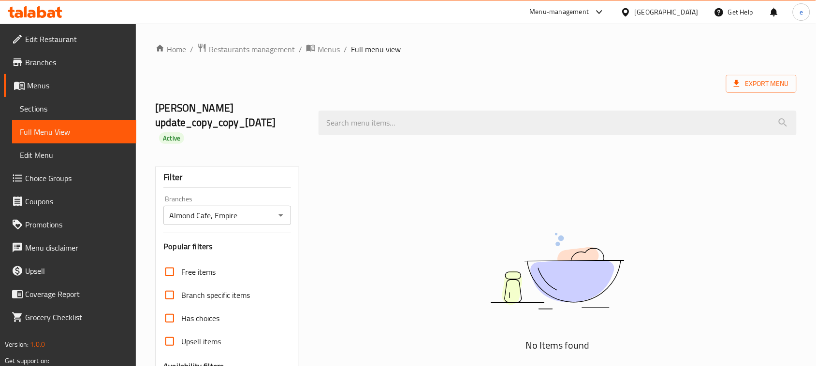
click at [168, 106] on h2 "lara's update_copy_copy_21/07/2024 Active" at bounding box center [231, 123] width 152 height 44
click at [195, 204] on div "Branches Almond Cafe, Empire Branches" at bounding box center [227, 210] width 128 height 29
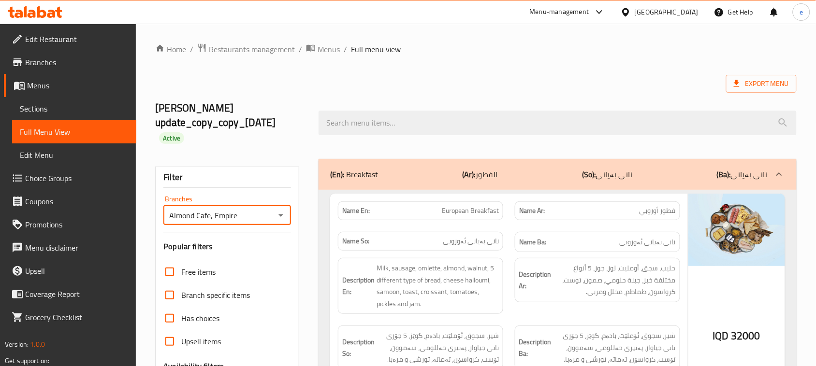
scroll to position [363, 0]
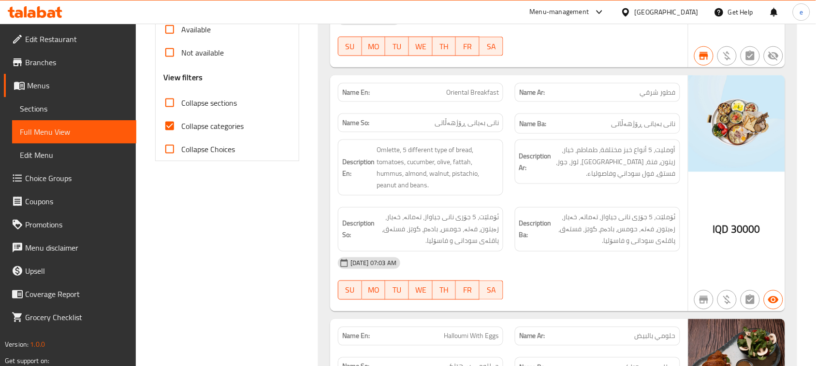
click at [170, 106] on input "Collapse sections" at bounding box center [169, 102] width 23 height 23
checkbox input "true"
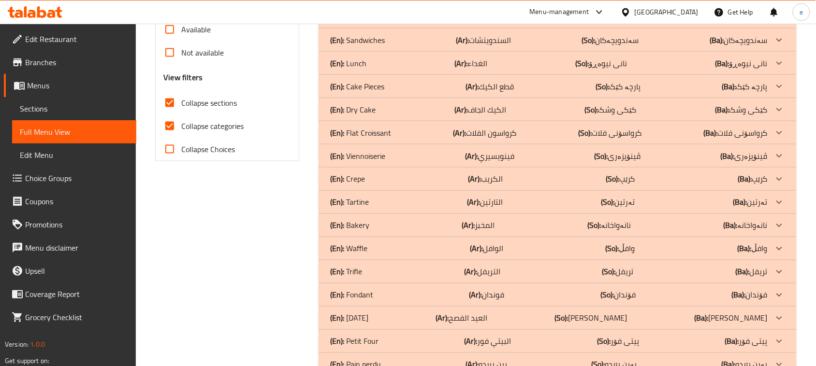
scroll to position [121, 0]
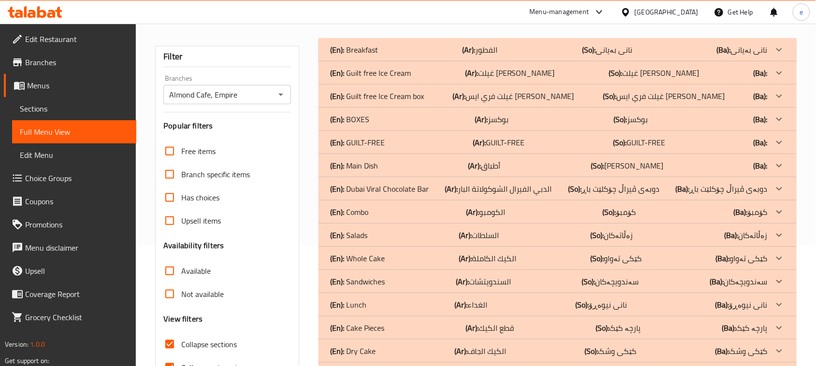
click at [489, 56] on p "(Ar): غيلت فري ايس كريم بوكس" at bounding box center [480, 50] width 35 height 12
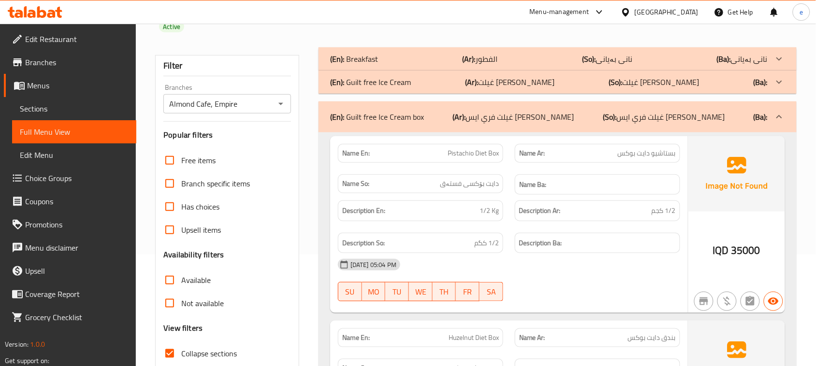
scroll to position [0, 0]
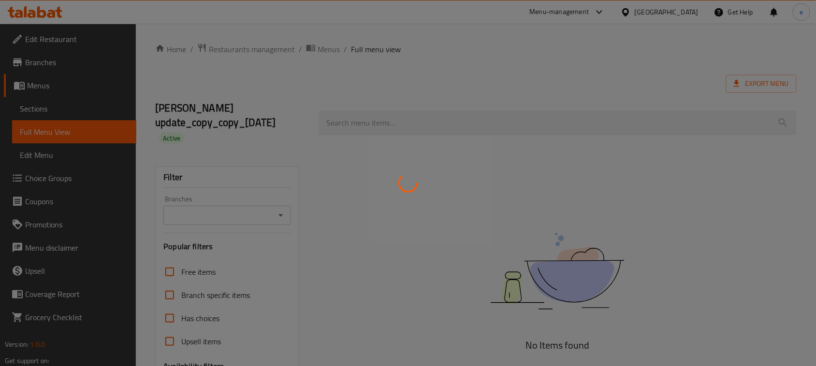
click at [276, 216] on div at bounding box center [408, 183] width 816 height 366
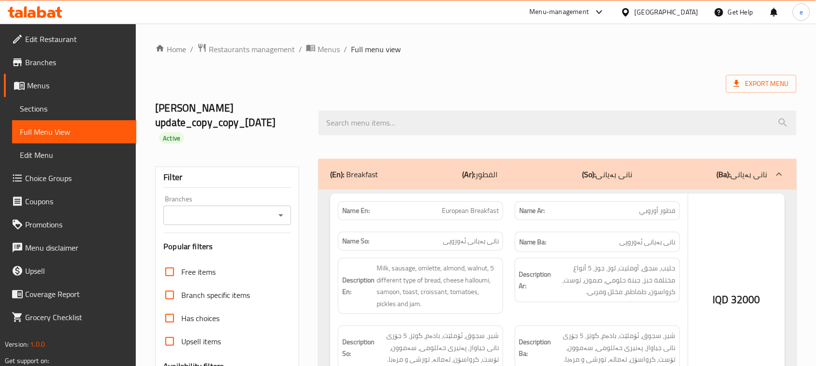
click at [283, 213] on div at bounding box center [408, 183] width 816 height 366
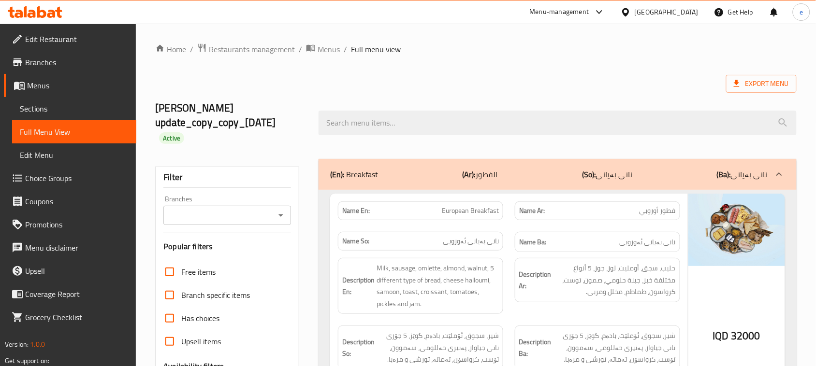
click at [277, 218] on icon "Open" at bounding box center [281, 216] width 12 height 12
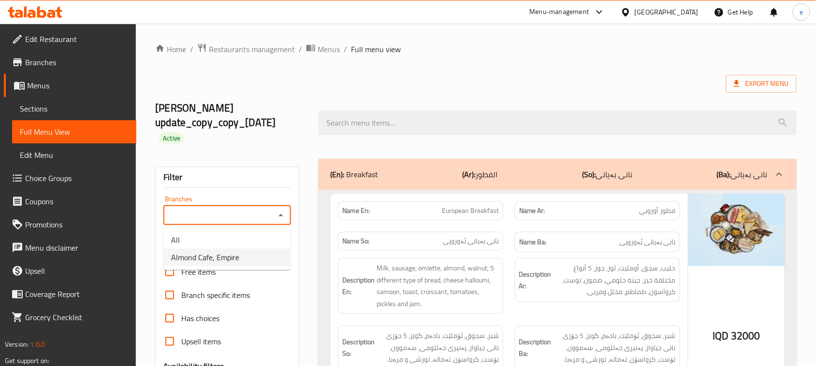
click at [245, 264] on li "Almond Cafe, Empire" at bounding box center [226, 257] width 127 height 17
type input "Almond Cafe, Empire"
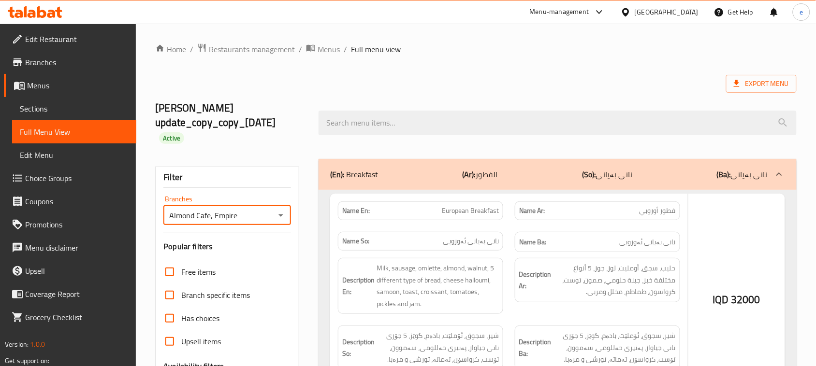
click at [393, 125] on div at bounding box center [408, 183] width 816 height 366
click at [353, 118] on div at bounding box center [408, 183] width 816 height 366
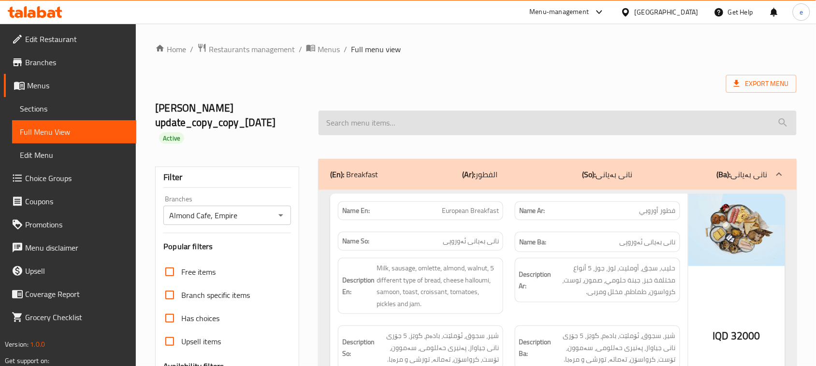
click at [343, 125] on input "search" at bounding box center [558, 123] width 478 height 25
paste input "Matcha Hazelnut Box"
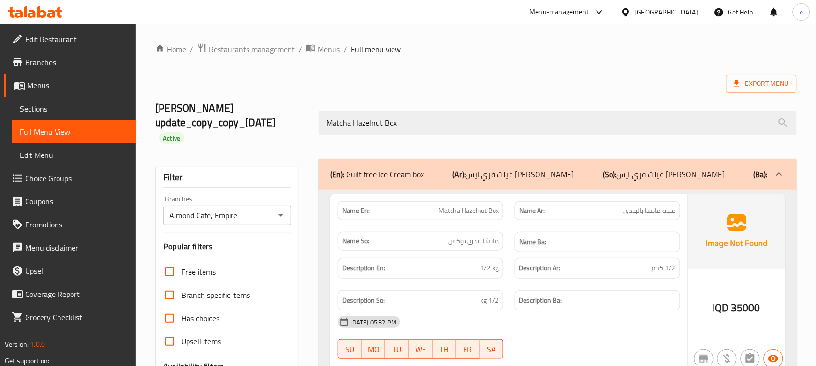
type input "Matcha Hazelnut Box"
click at [276, 217] on icon "Open" at bounding box center [281, 216] width 12 height 12
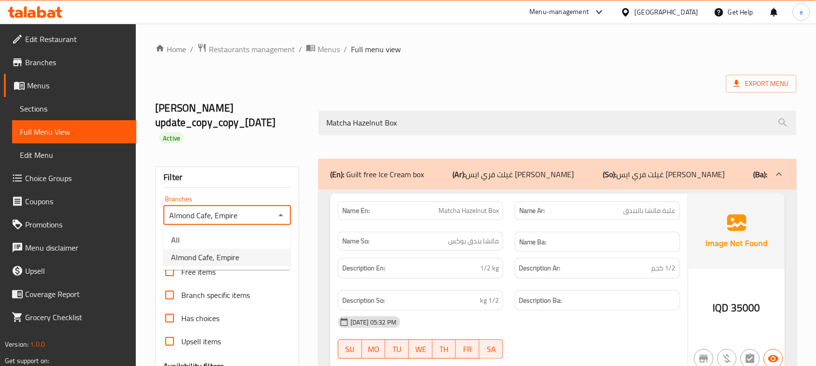
click at [243, 230] on ul "All Almond Cafe, Empire" at bounding box center [226, 249] width 127 height 43
click at [247, 238] on li "All" at bounding box center [226, 240] width 127 height 17
click at [283, 220] on icon "Open" at bounding box center [281, 216] width 12 height 12
click at [265, 256] on li "Almond Cafe, Empire" at bounding box center [226, 257] width 127 height 17
type input "Almond Cafe, Empire"
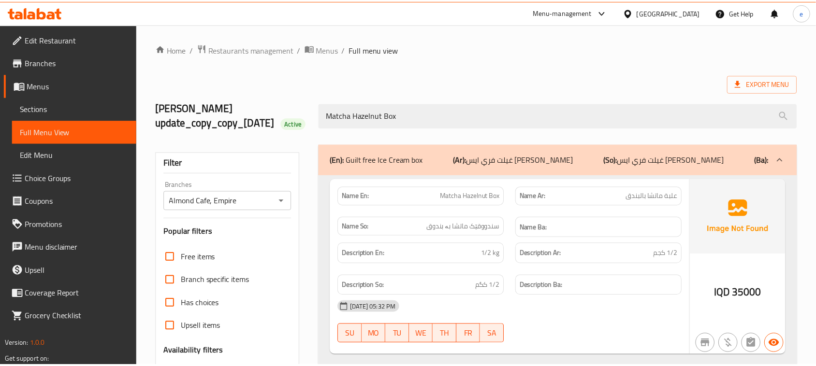
scroll to position [177, 0]
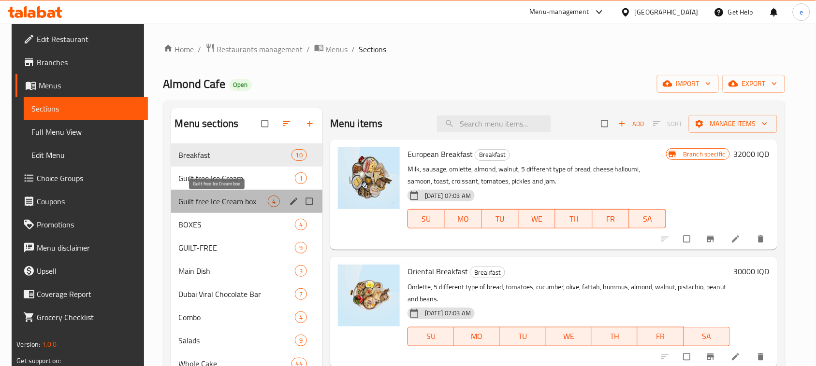
click at [209, 202] on span "Guilt free Ice Cream box" at bounding box center [223, 202] width 89 height 12
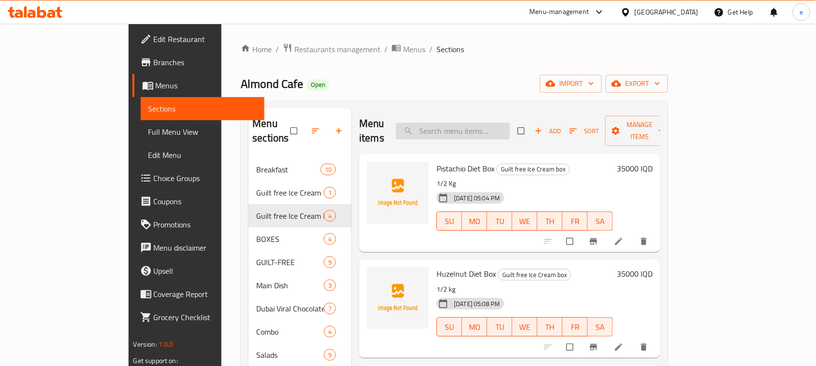
click at [490, 127] on input "search" at bounding box center [453, 131] width 114 height 17
paste input "Matcha Hazelnut Box"
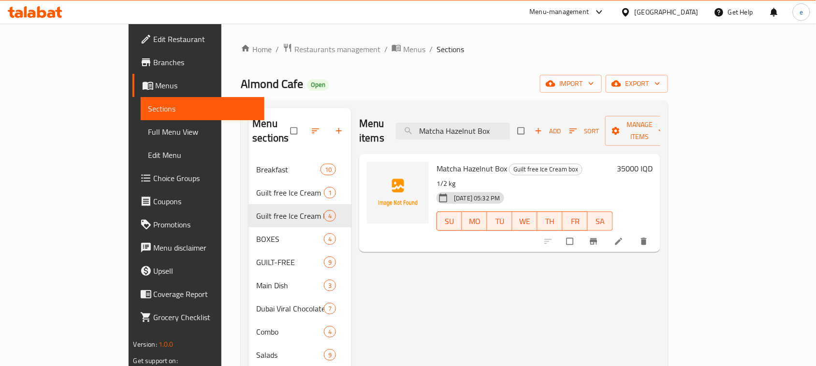
type input "Matcha Hazelnut Box"
click at [623, 238] on icon at bounding box center [618, 241] width 7 height 7
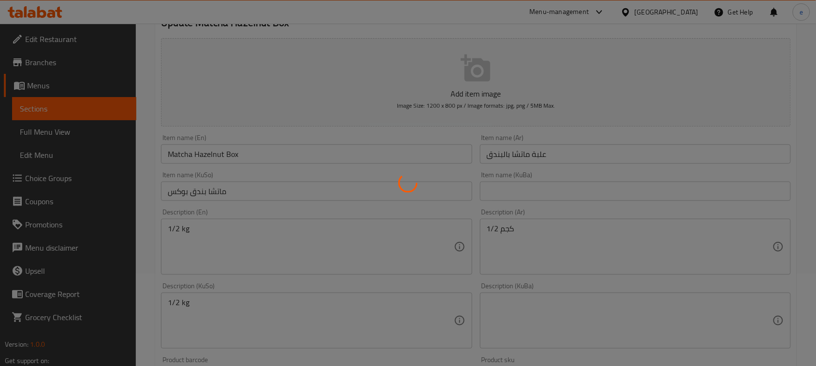
scroll to position [121, 0]
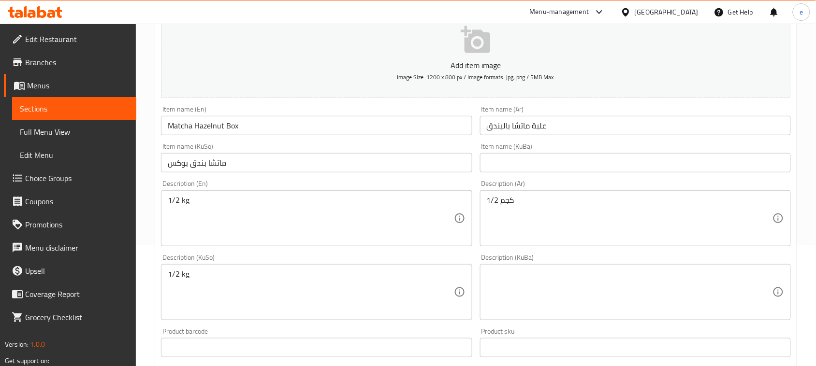
click at [298, 167] on input "ماتشا بندق بوكس" at bounding box center [316, 162] width 311 height 19
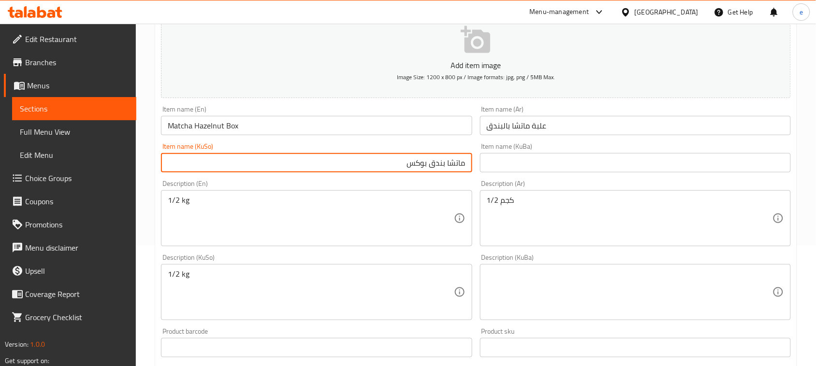
click at [427, 165] on input "ماتشا بندق بوكس" at bounding box center [316, 162] width 311 height 19
type input "سندووقێک ماتشا بە بندوق"
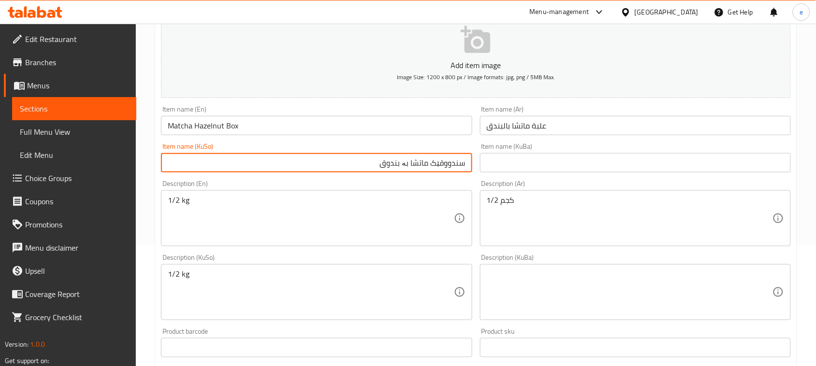
click at [226, 129] on input "Matcha Hazelnut Box" at bounding box center [316, 125] width 311 height 19
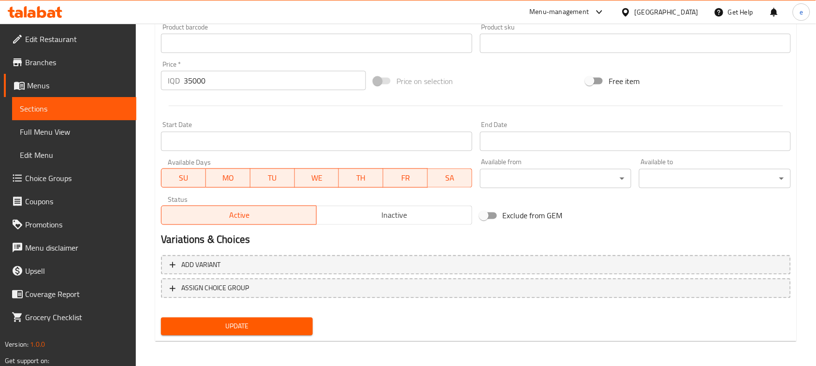
scroll to position [426, 0]
type textarea "1/2 کگم"
click at [250, 331] on button "Update" at bounding box center [237, 327] width 152 height 18
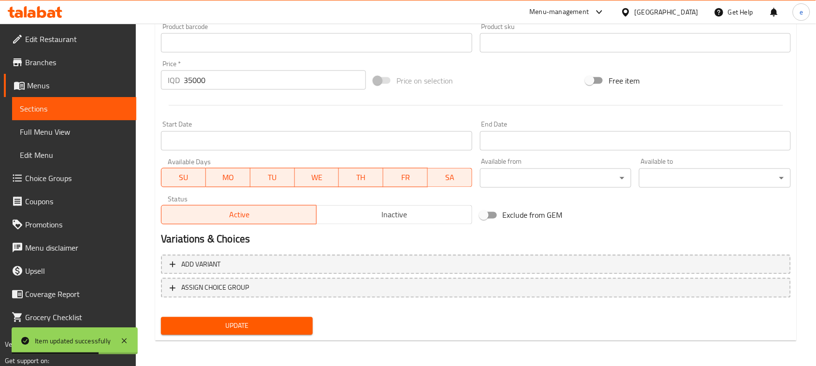
click at [37, 8] on icon at bounding box center [35, 12] width 55 height 12
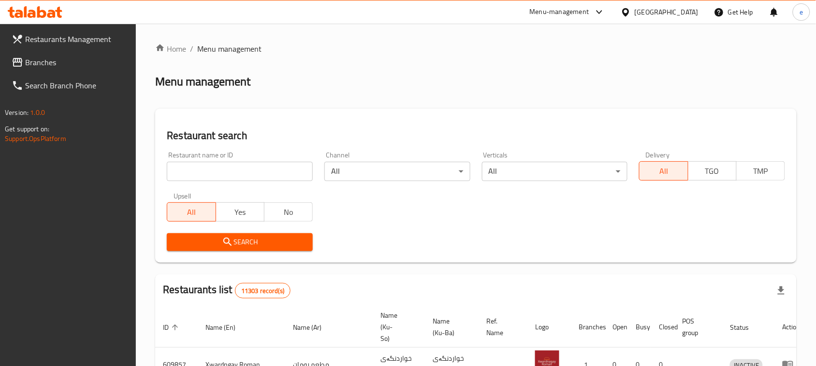
click at [57, 58] on span "Branches" at bounding box center [76, 63] width 103 height 12
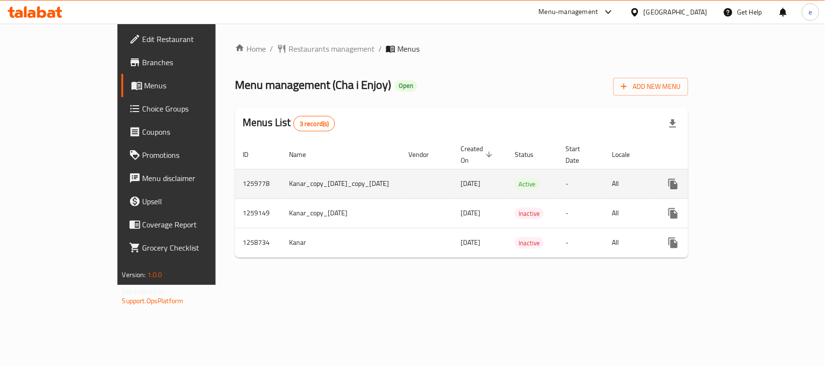
click at [747, 180] on icon "enhanced table" at bounding box center [743, 184] width 9 height 9
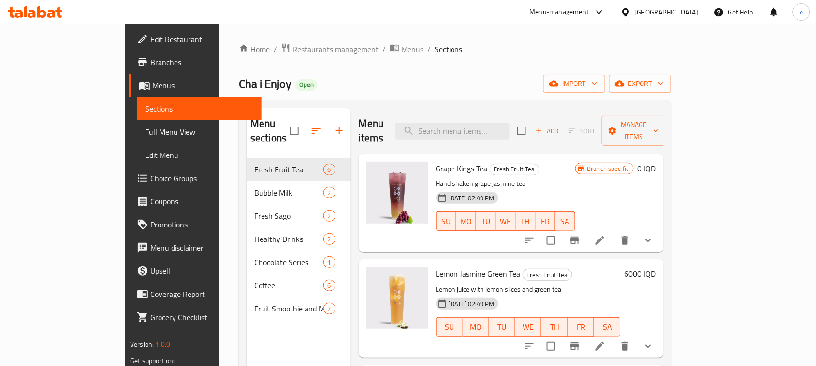
click at [145, 132] on span "Full Menu View" at bounding box center [199, 132] width 109 height 12
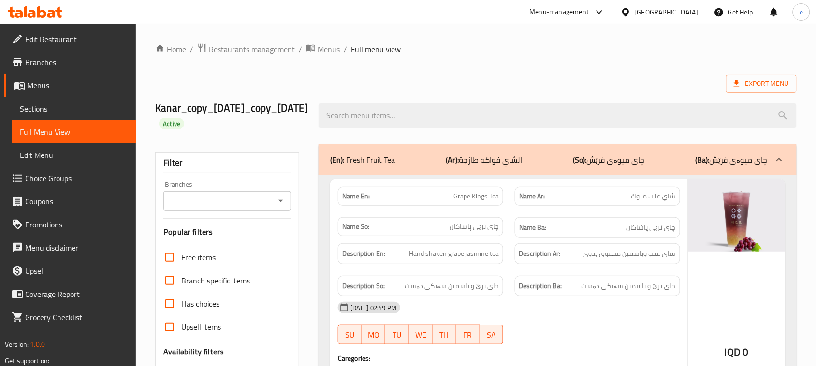
click at [286, 207] on icon "Open" at bounding box center [281, 201] width 12 height 12
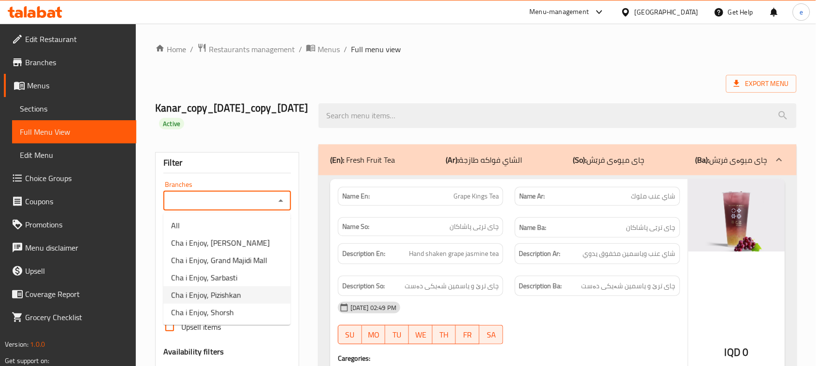
click at [230, 292] on span "Cha i Enjoy, Pizishkan" at bounding box center [206, 296] width 70 height 12
type input "Cha i Enjoy, Pizishkan"
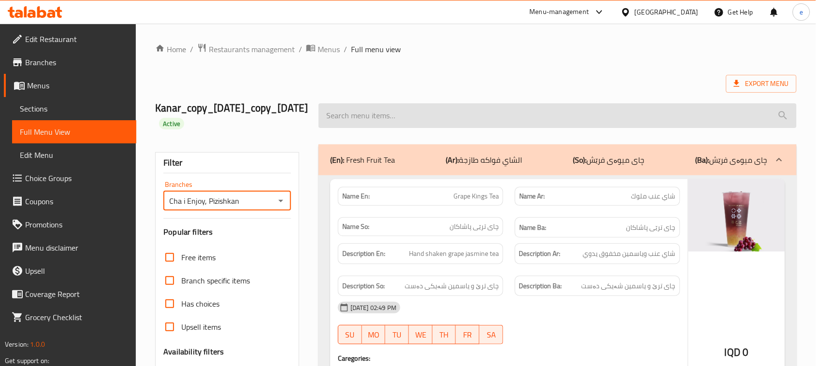
click at [379, 115] on input "search" at bounding box center [558, 115] width 478 height 25
paste input "Chocolate Smoothie"
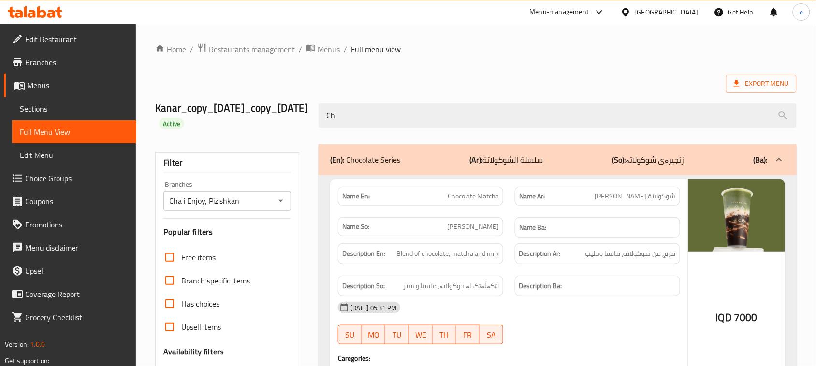
type input "C"
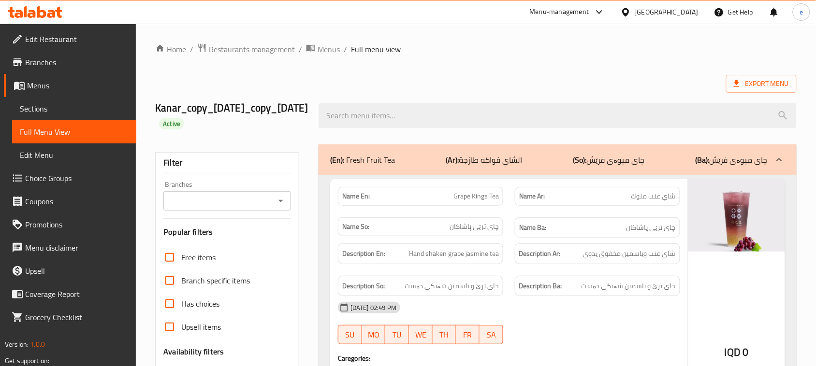
click at [290, 199] on div "Branches" at bounding box center [227, 200] width 128 height 19
click at [284, 199] on icon "Open" at bounding box center [281, 201] width 12 height 12
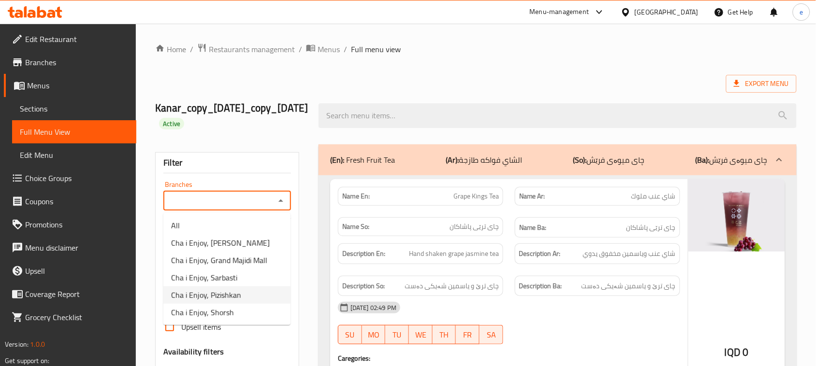
click at [221, 295] on span "Cha i Enjoy, Pizishkan" at bounding box center [206, 296] width 70 height 12
type input "Cha i Enjoy, Pizishkan"
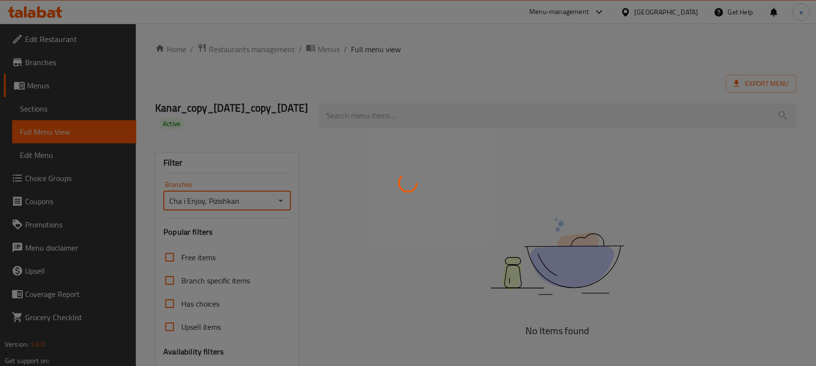
click at [392, 117] on div at bounding box center [408, 183] width 816 height 366
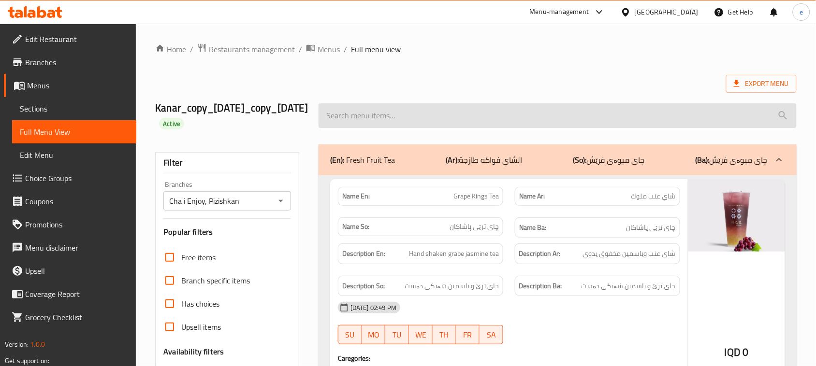
click at [390, 121] on input "search" at bounding box center [558, 115] width 478 height 25
paste input "Smoothie"
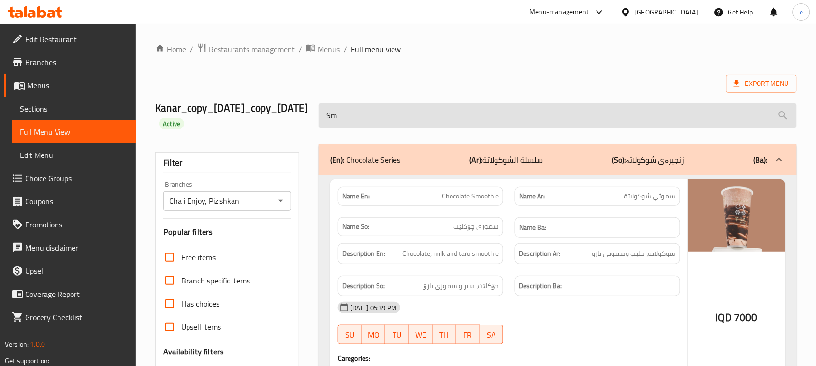
type input "S"
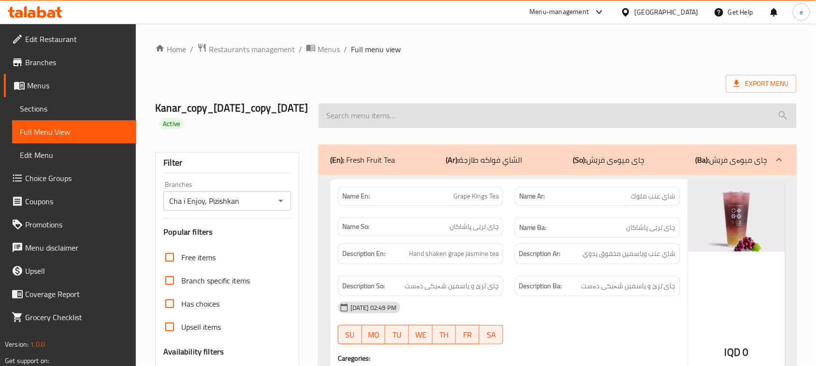
paste input "Chocolate Smoothie"
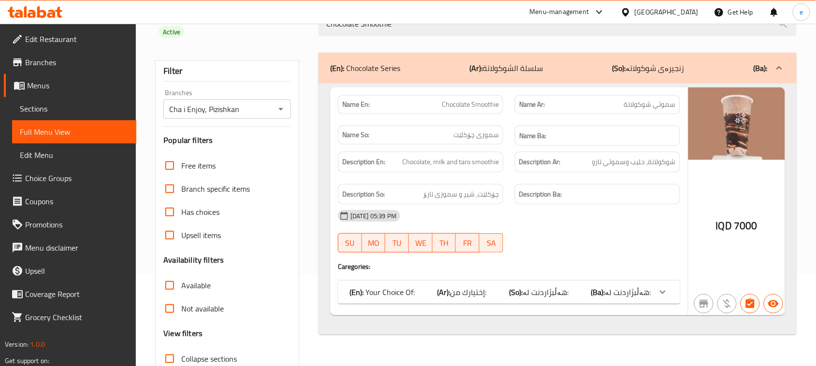
scroll to position [121, 0]
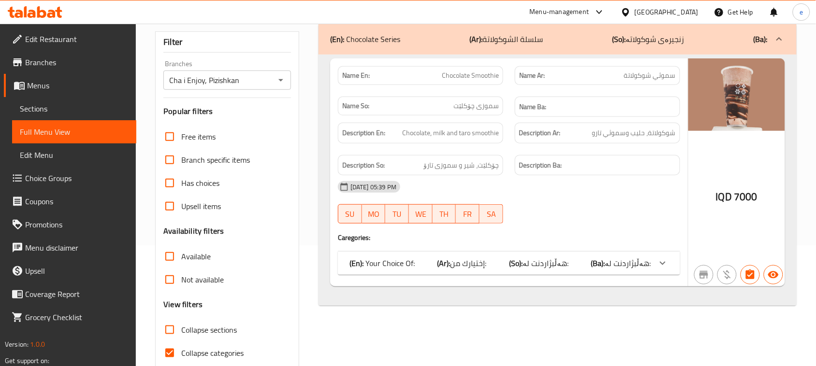
type input "Chocolate Smoothie"
click at [622, 274] on div "(En): Your Choice Of: (Ar): إختيارك من: (So): هەڵبژاردنت لە: (Ba): هەڵبژاردنت ل…" at bounding box center [509, 263] width 342 height 23
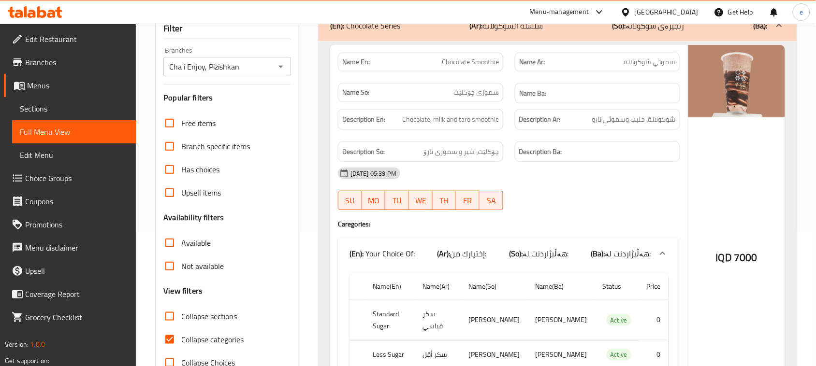
scroll to position [219, 0]
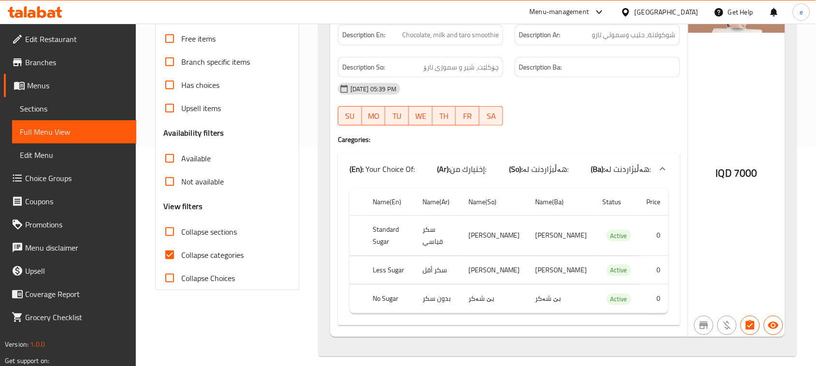
click at [435, 261] on td "سكر أقل" at bounding box center [437, 270] width 45 height 29
copy td "سكر أقل"
click at [537, 295] on td "بێ شەکر" at bounding box center [561, 299] width 67 height 29
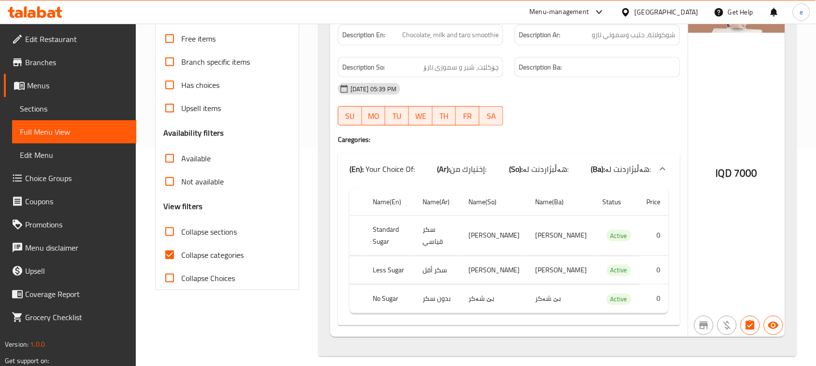
click at [519, 174] on b "(So):" at bounding box center [516, 169] width 14 height 15
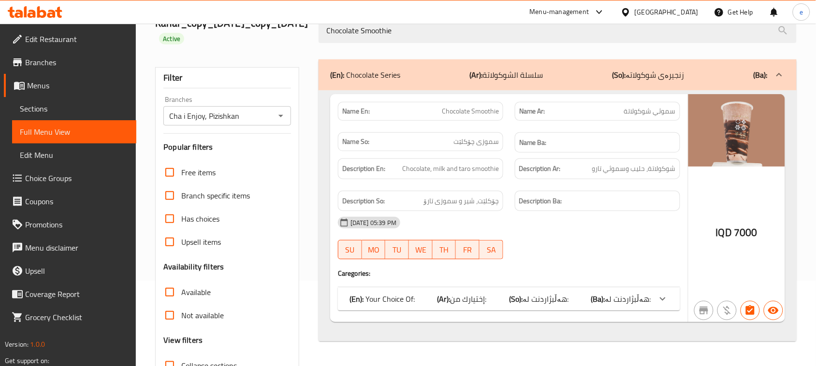
scroll to position [0, 0]
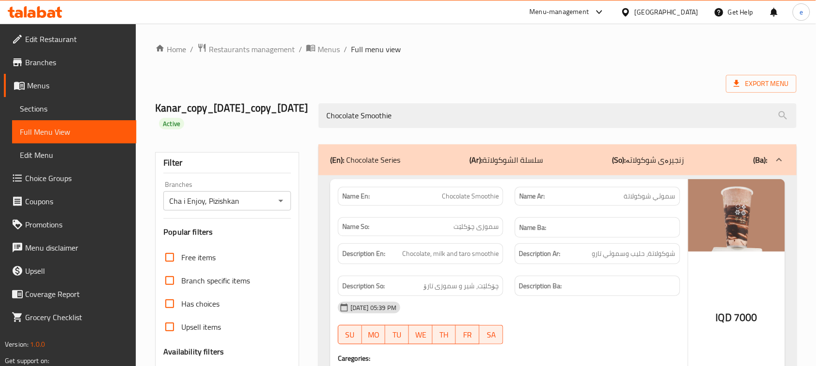
click at [275, 199] on icon "Open" at bounding box center [281, 201] width 12 height 12
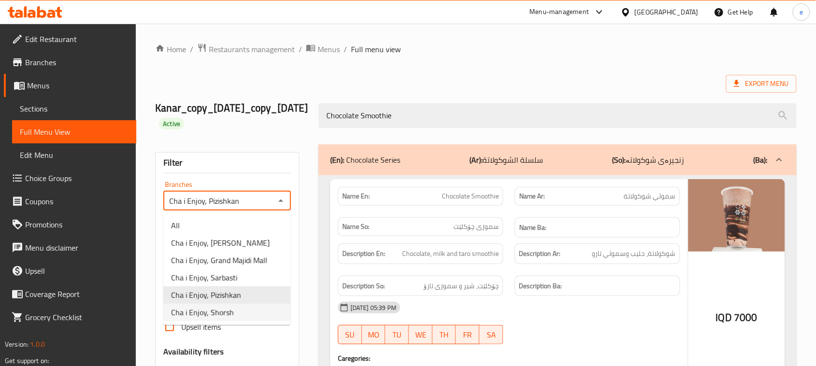
click at [205, 310] on span "Cha i Enjoy, Shorsh" at bounding box center [202, 313] width 63 height 12
type input "Cha i Enjoy, Shorsh"
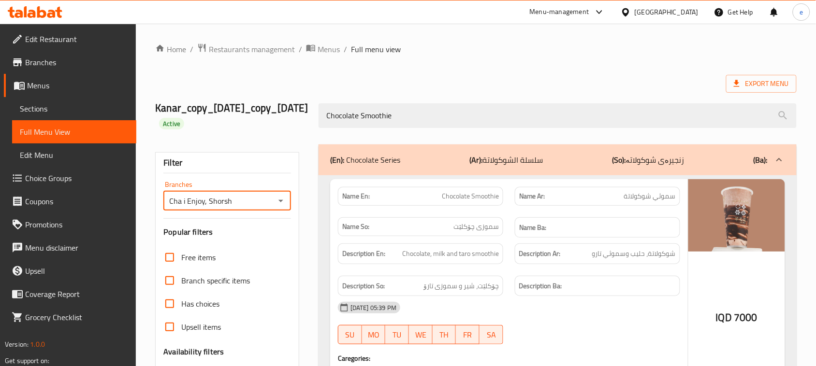
click at [49, 7] on icon at bounding box center [35, 12] width 55 height 12
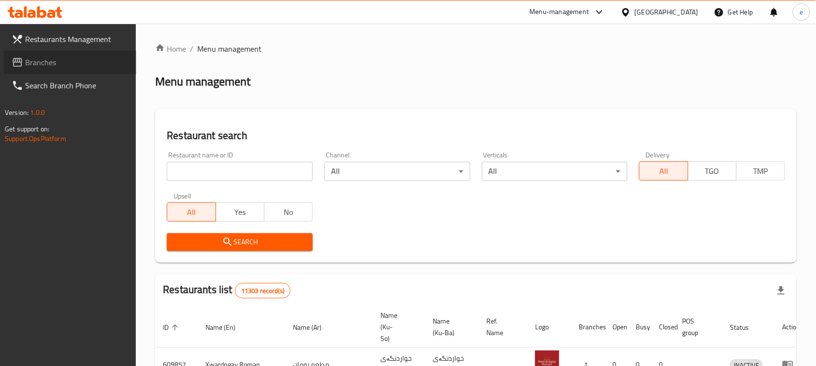
click at [28, 65] on span "Branches" at bounding box center [76, 63] width 103 height 12
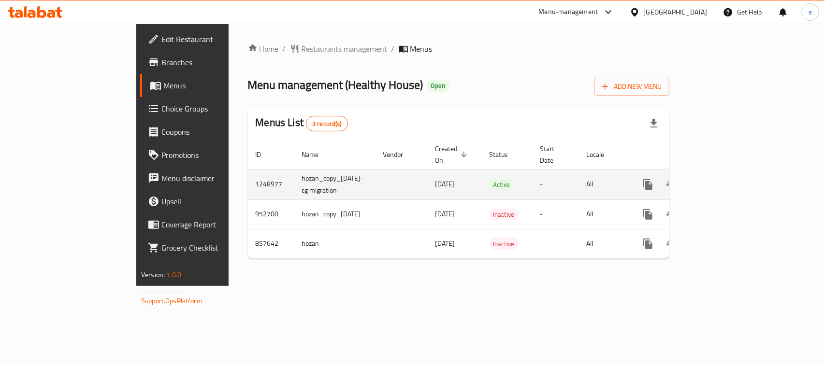
click at [724, 179] on icon "enhanced table" at bounding box center [718, 185] width 12 height 12
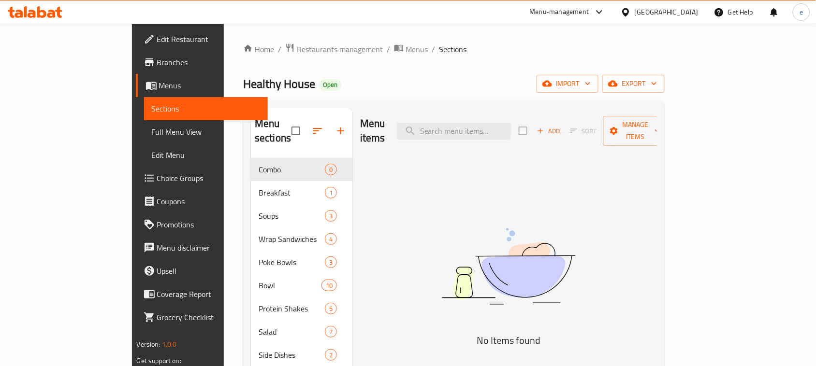
click at [152, 134] on span "Full Menu View" at bounding box center [206, 132] width 109 height 12
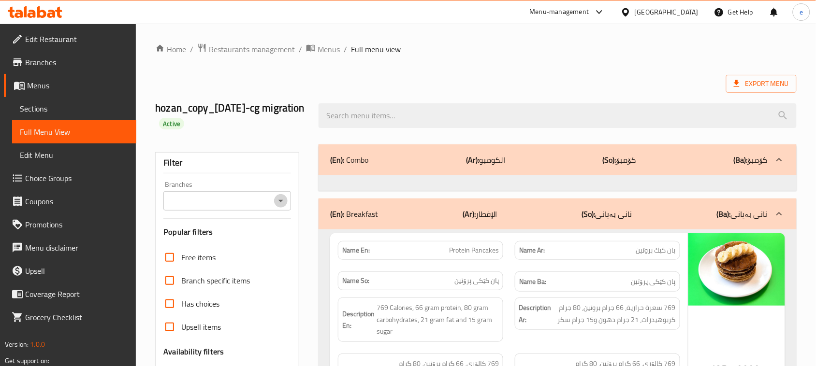
click at [280, 201] on icon "Open" at bounding box center [280, 201] width 5 height 2
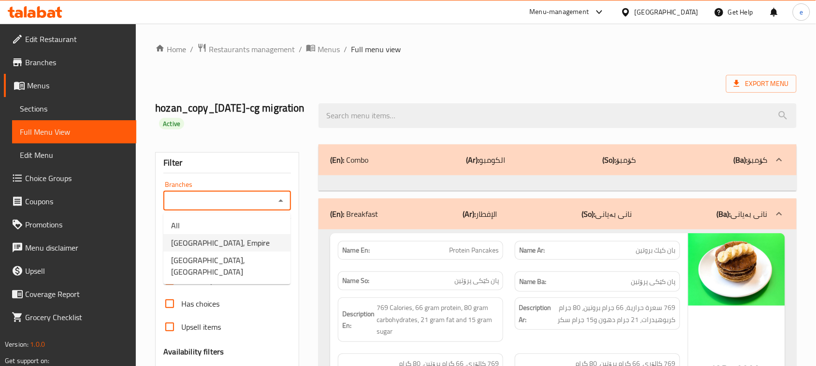
click at [249, 238] on li "Healthy House, Empire" at bounding box center [226, 242] width 127 height 17
type input "Healthy House, Empire"
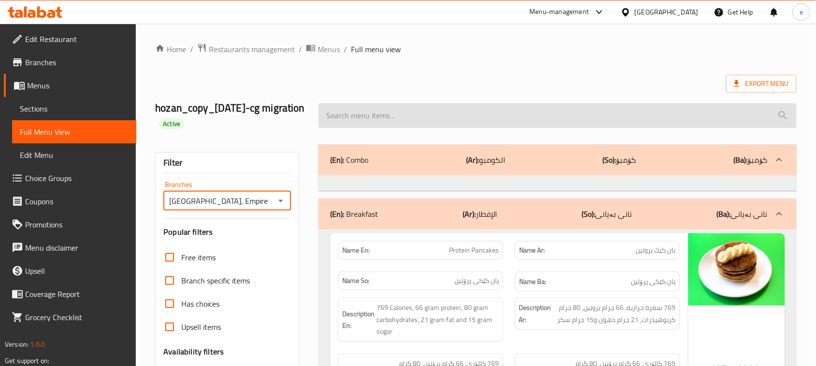
click at [341, 109] on input "search" at bounding box center [558, 115] width 478 height 25
paste input "Beef Bowl"
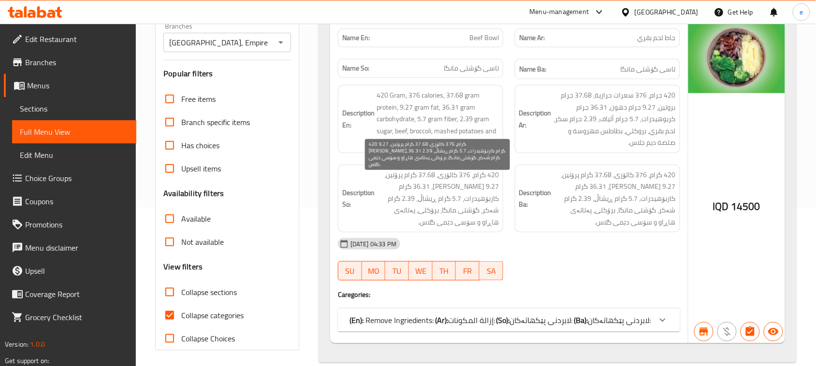
scroll to position [175, 0]
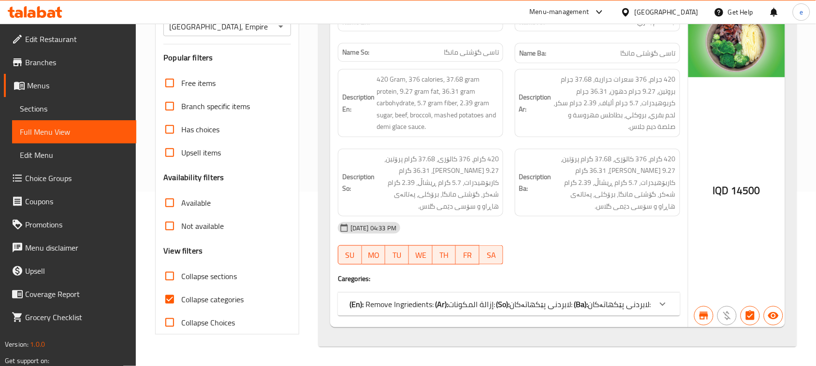
type input "Beef Bowl"
click at [283, 26] on icon "Open" at bounding box center [281, 27] width 12 height 12
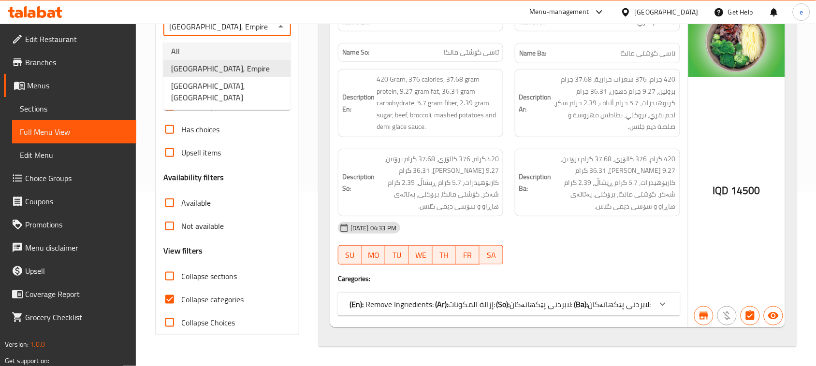
click at [252, 58] on li "All" at bounding box center [226, 51] width 127 height 17
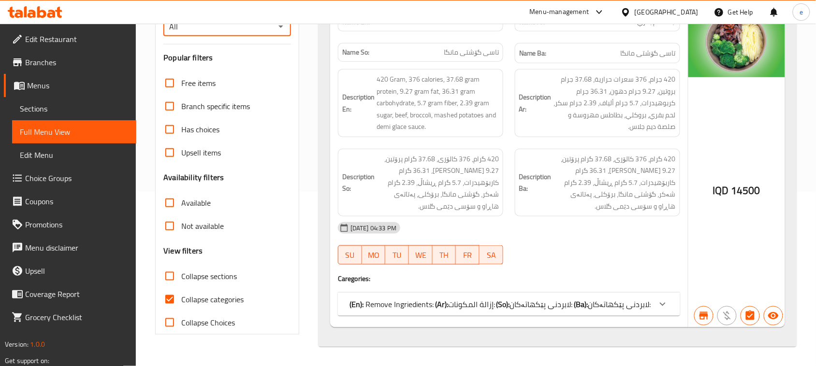
click at [281, 31] on icon "Open" at bounding box center [281, 27] width 12 height 12
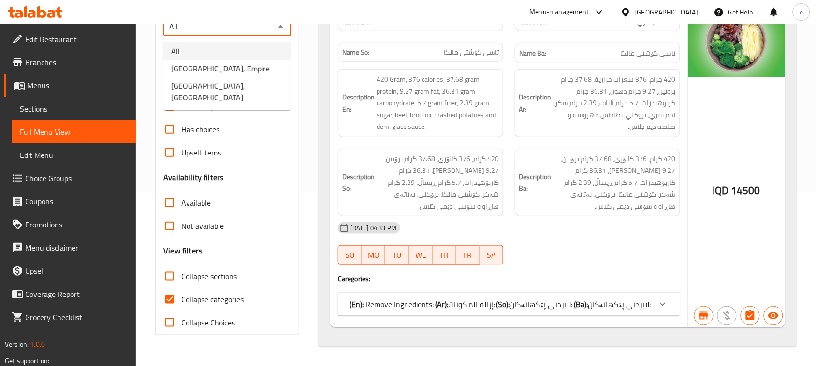
scroll to position [163, 0]
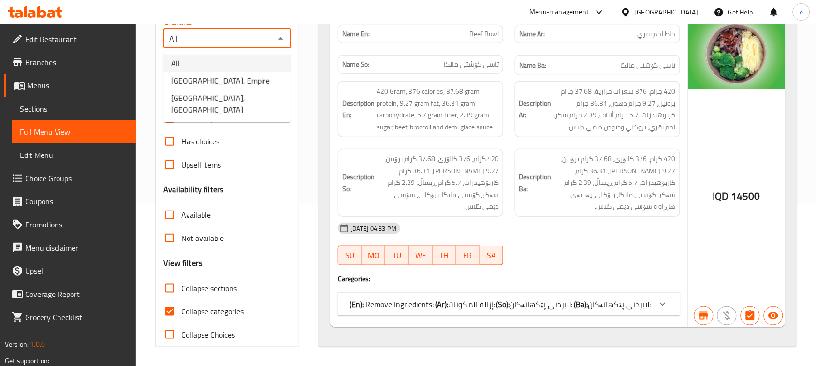
click at [264, 66] on li "All" at bounding box center [226, 63] width 127 height 17
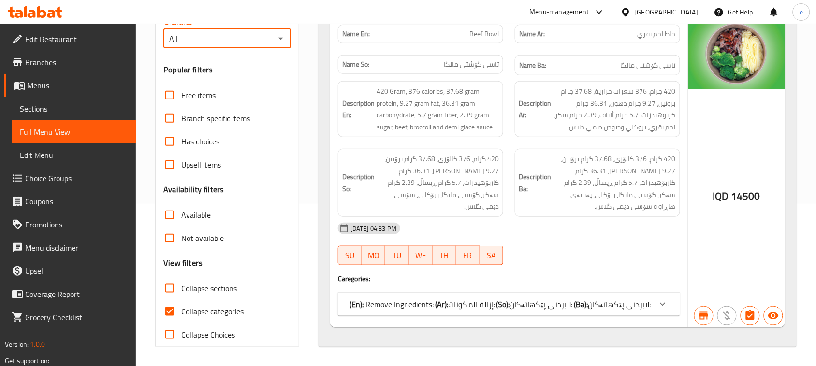
click at [279, 35] on icon "Open" at bounding box center [281, 39] width 12 height 12
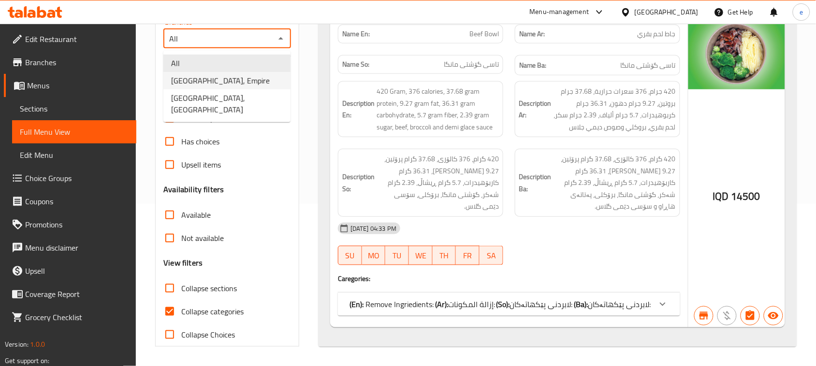
click at [264, 89] on li "Healthy House, Sarbasti" at bounding box center [226, 103] width 127 height 29
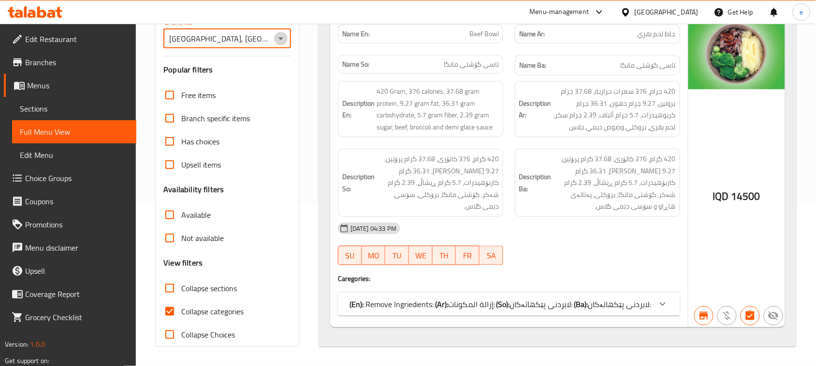
click at [286, 38] on icon "Open" at bounding box center [281, 39] width 12 height 12
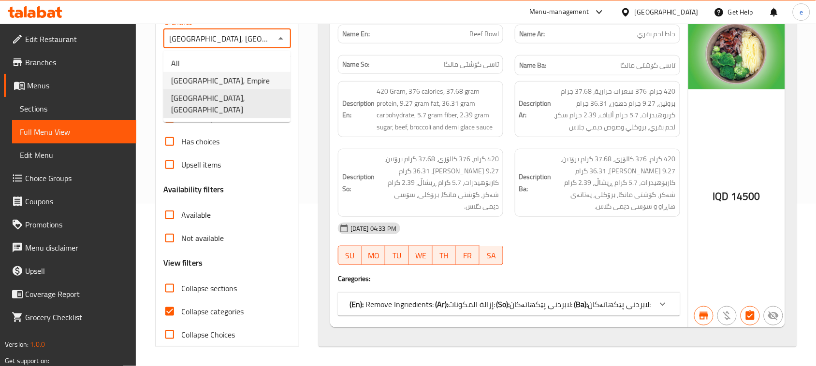
click at [247, 76] on li "Healthy House, Empire" at bounding box center [226, 80] width 127 height 17
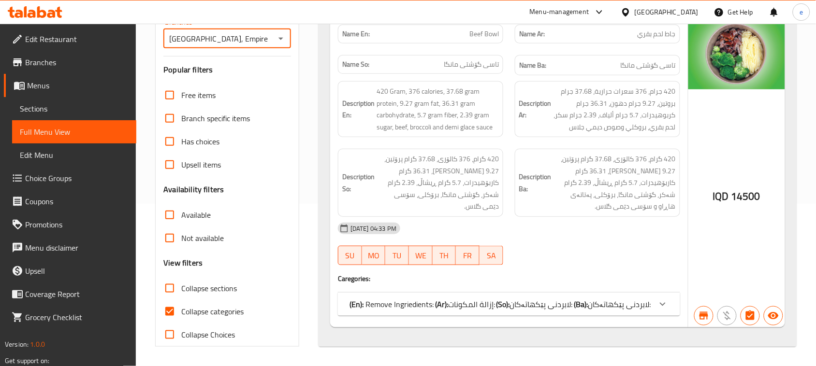
click at [476, 34] on span "Beef Bowl" at bounding box center [483, 34] width 29 height 10
copy span "Beef Bowl"
click at [281, 41] on icon "Open" at bounding box center [281, 39] width 12 height 12
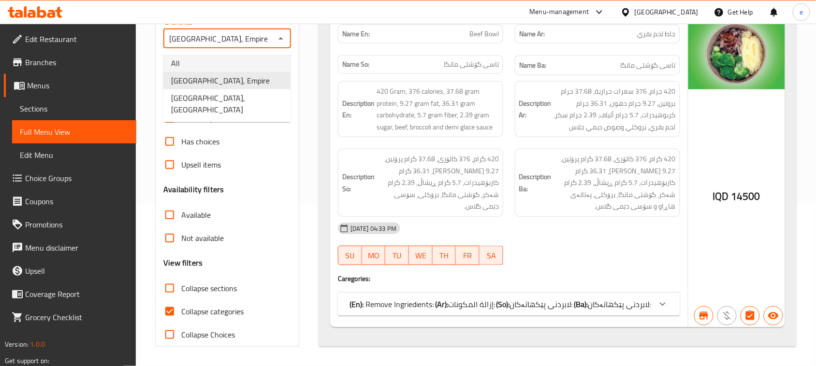
click at [252, 59] on li "All" at bounding box center [226, 63] width 127 height 17
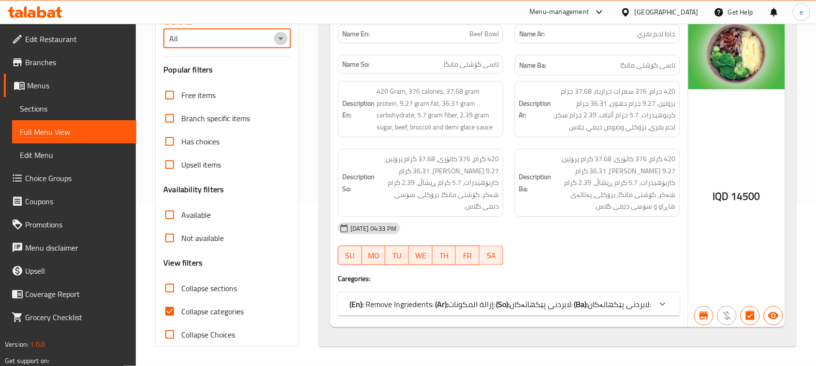
click at [283, 41] on icon "Open" at bounding box center [281, 39] width 12 height 12
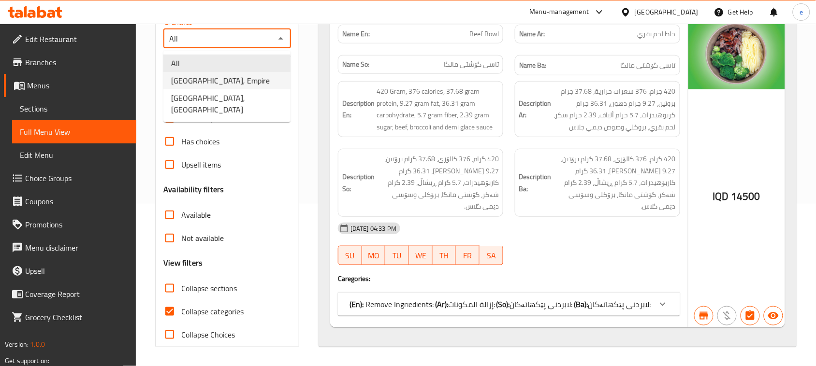
click at [252, 85] on li "Healthy House, Empire" at bounding box center [226, 80] width 127 height 17
type input "Healthy House, Empire"
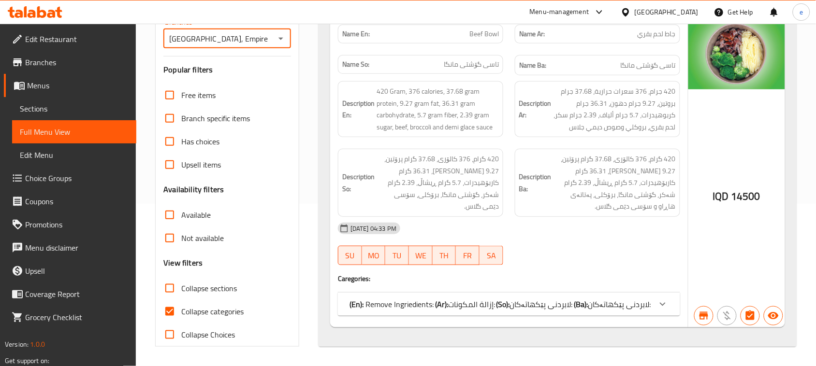
click at [555, 305] on span "لابردنی پێکهاتەکان:" at bounding box center [541, 304] width 63 height 15
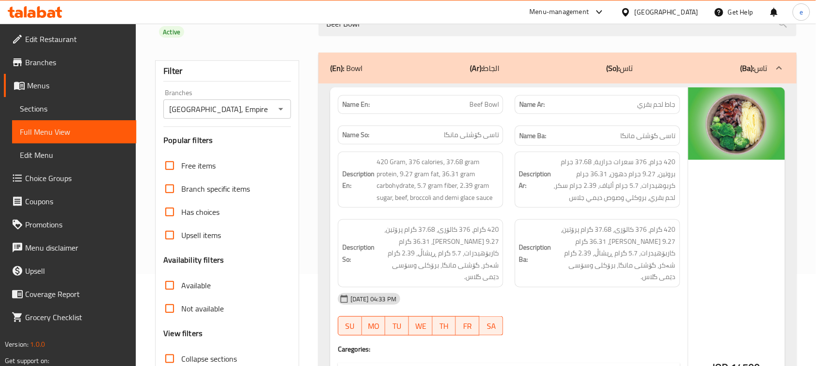
scroll to position [121, 0]
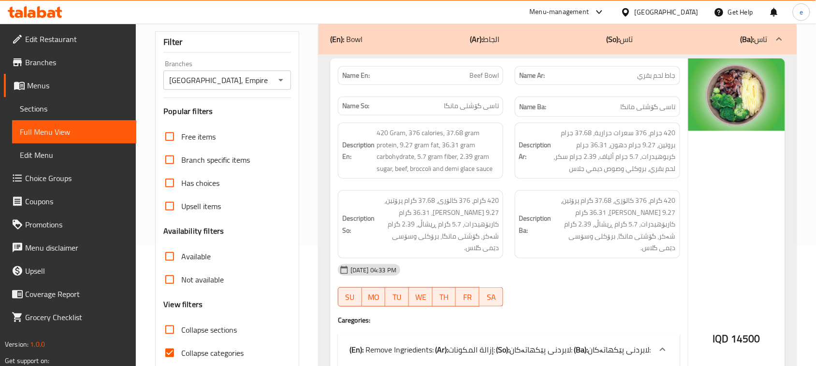
click at [52, 3] on div at bounding box center [35, 11] width 70 height 19
click at [52, 10] on icon at bounding box center [35, 12] width 55 height 12
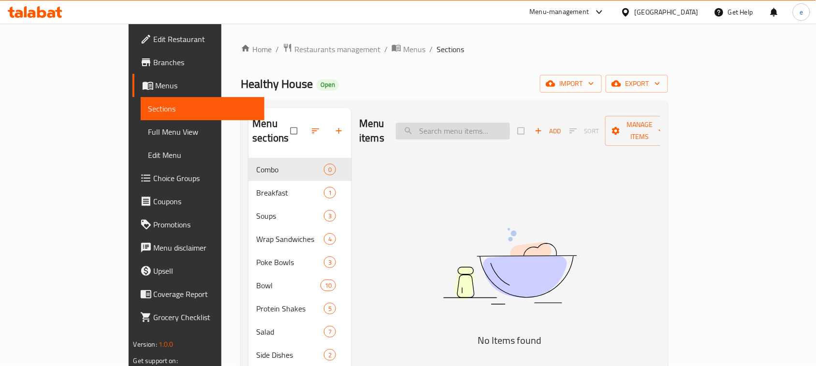
click at [467, 125] on input "search" at bounding box center [453, 131] width 114 height 17
paste input "Beef Bowl"
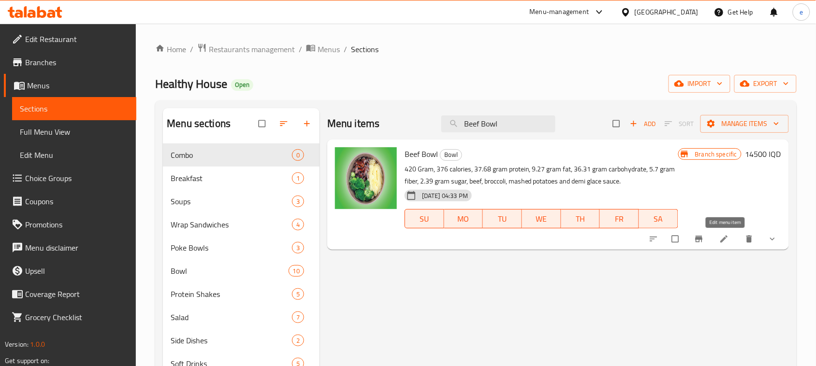
type input "Beef Bowl"
click at [724, 237] on icon at bounding box center [724, 239] width 10 height 10
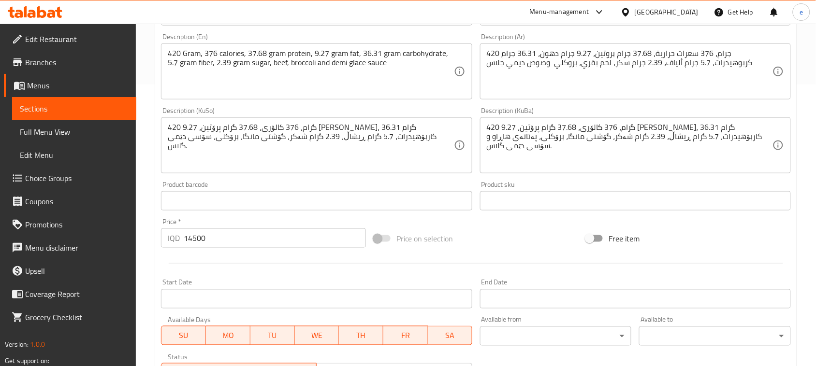
scroll to position [363, 0]
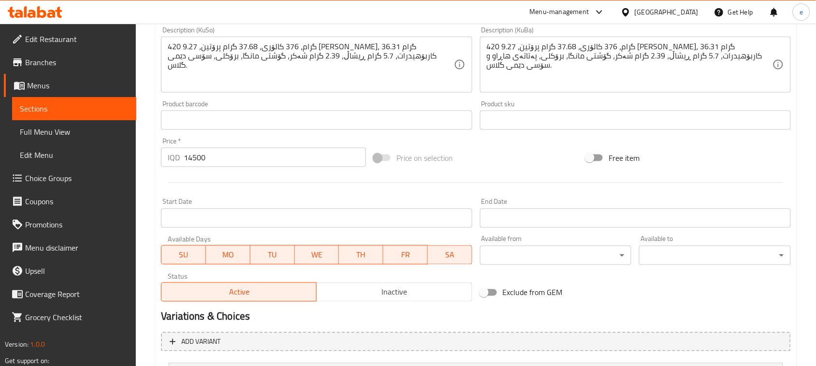
click at [319, 95] on div "Description (KuSo) 420 گرام، 376 کالۆری، 37.68 گرام پرۆتین، 9.27 گرام چەوری، 36…" at bounding box center [316, 60] width 319 height 74
click at [329, 93] on div "420 گرام، 376 کالۆری، 37.68 گرام پرۆتین، 9.27 [PERSON_NAME]، 36.31 گرام کاربۆهی…" at bounding box center [316, 65] width 311 height 56
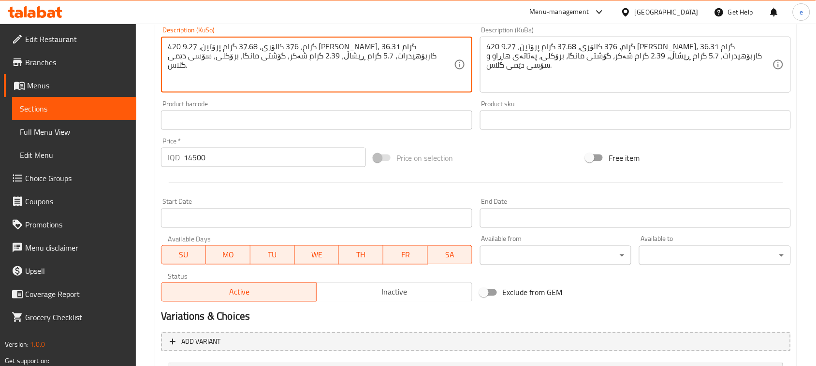
click at [337, 83] on textarea "420 گرام، 376 کالۆری، 37.68 گرام پرۆتین، 9.27 [PERSON_NAME]، 36.31 گرام کاربۆهی…" at bounding box center [311, 65] width 286 height 46
click at [291, 56] on textarea "420 گرام، 376 کالۆری، 37.68 گرام پرۆتین، 9.27 [PERSON_NAME]، 36.31 گرام کاربۆهی…" at bounding box center [311, 65] width 286 height 46
click at [344, 64] on textarea "420 گرام، 376 کالۆری، 37.68 گرام پرۆتین، 9.27 [PERSON_NAME]، 36.31 گرام کاربۆهی…" at bounding box center [311, 65] width 286 height 46
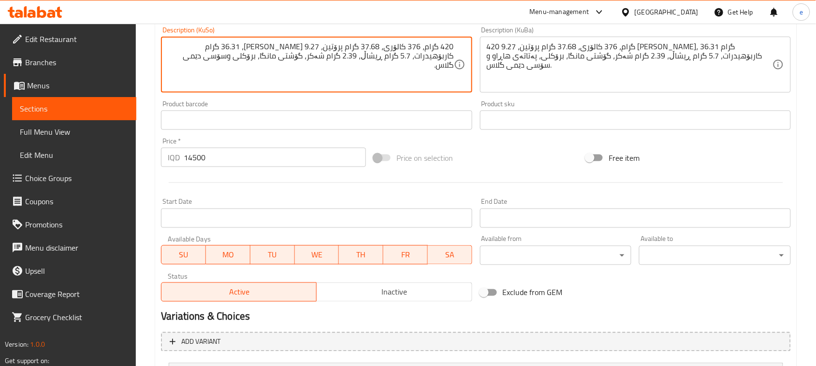
type textarea "420 گرام، 376 کالۆری، 37.68 گرام پرۆتین، 9.27 [PERSON_NAME]، 36.31 گرام کاربۆهی…"
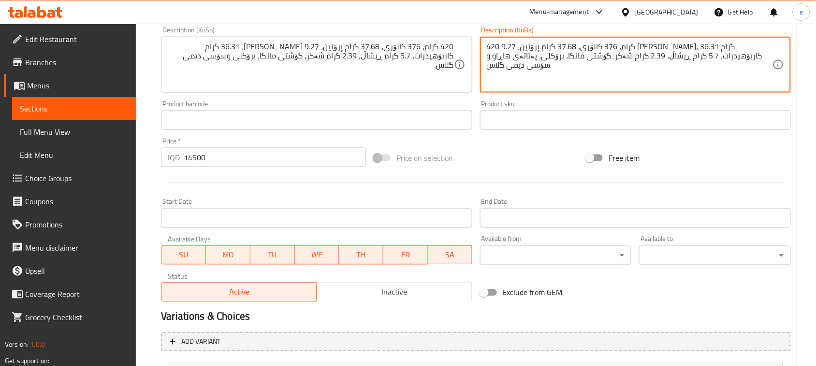
click at [514, 59] on textarea "420 گرام، 376 کالۆری، 37.68 گرام پرۆتین، 9.27 [PERSON_NAME]، 36.31 گرام کاربۆهی…" at bounding box center [630, 65] width 286 height 46
paste textarea "و"
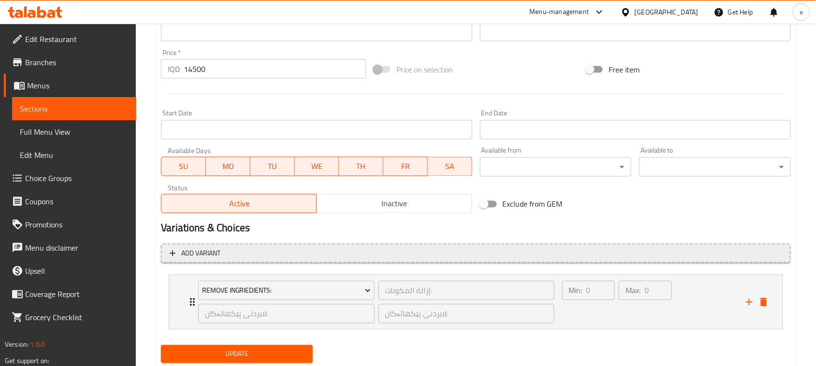
scroll to position [480, 0]
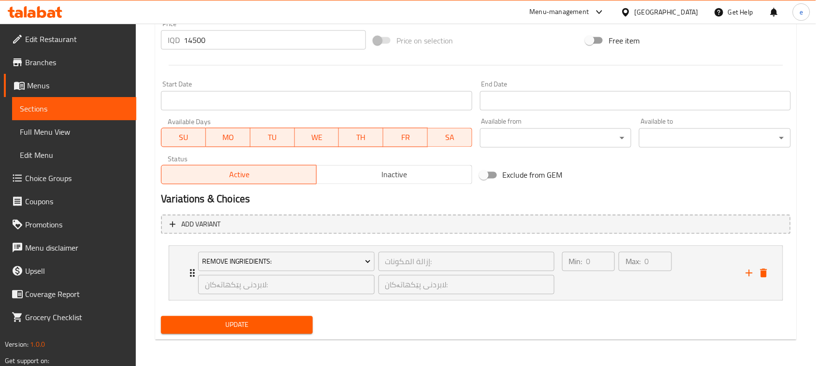
type textarea "420 گرام، 376 کالۆری، 37.68 گرام پرۆتین، 9.27 گرام چەوری، 36.31 گرام کاربۆهیدرا…"
click at [286, 324] on span "Update" at bounding box center [237, 325] width 136 height 12
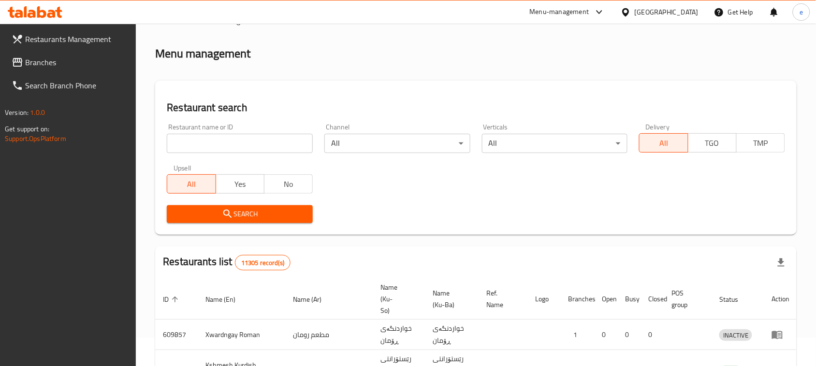
scroll to position [121, 0]
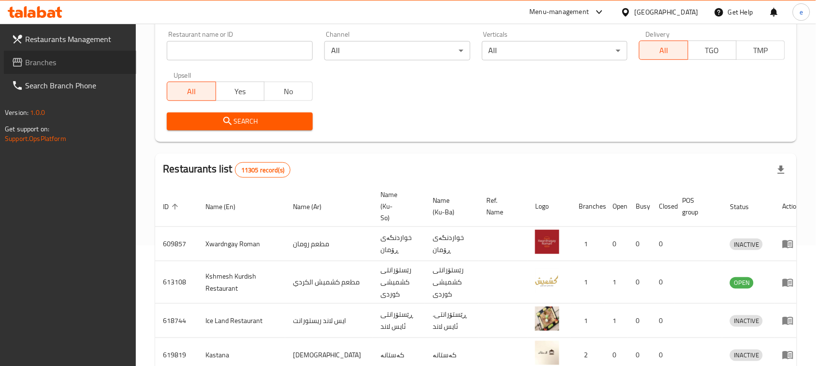
click at [81, 64] on span "Branches" at bounding box center [76, 63] width 103 height 12
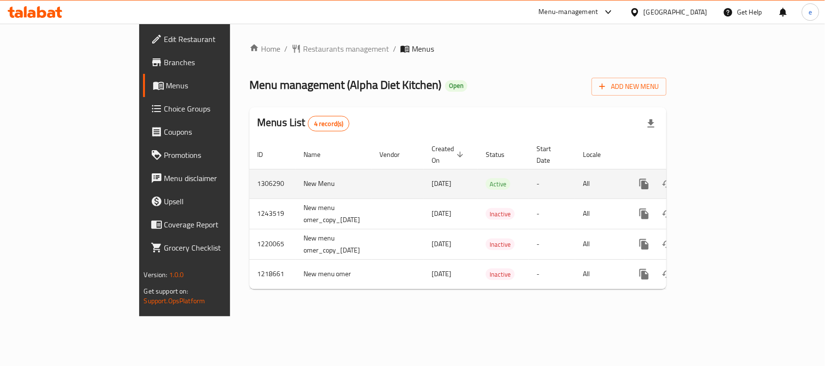
click at [725, 173] on link "enhanced table" at bounding box center [713, 184] width 23 height 23
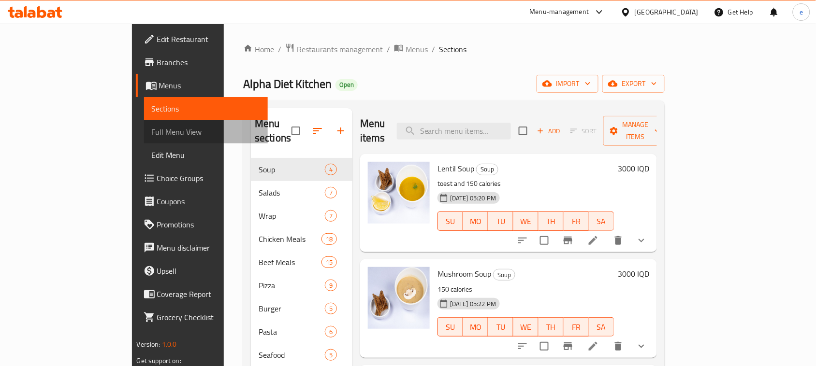
drag, startPoint x: 57, startPoint y: 130, endPoint x: 262, endPoint y: 2, distance: 241.6
click at [152, 130] on span "Full Menu View" at bounding box center [206, 132] width 109 height 12
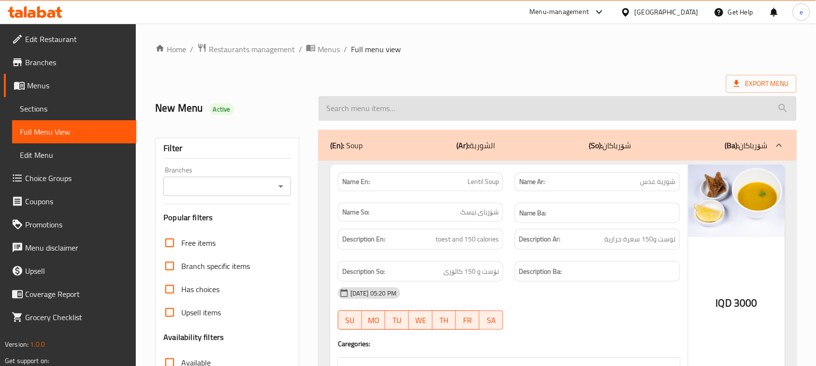
click at [425, 109] on input "search" at bounding box center [558, 108] width 478 height 25
paste input "Meat Roalls"
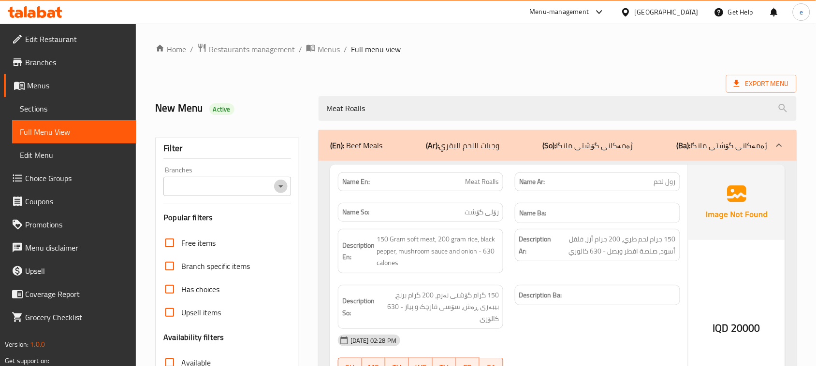
click at [276, 181] on icon "Open" at bounding box center [281, 187] width 12 height 12
type input "Meat Roalls"
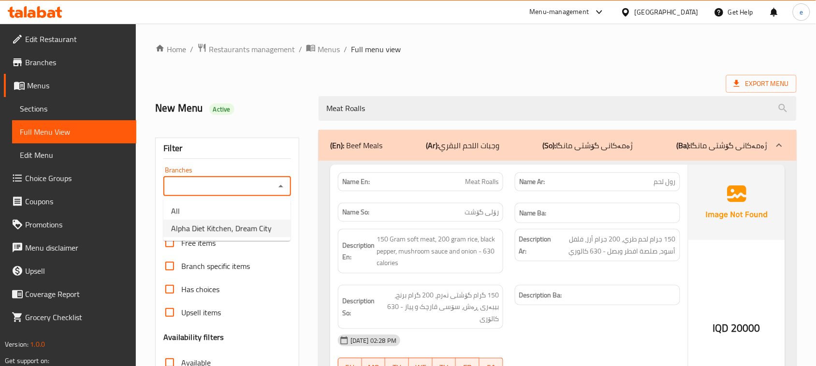
click at [228, 223] on span "Alpha Diet Kitchen, Dream City" at bounding box center [221, 229] width 101 height 12
type input "Alpha Diet Kitchen, Dream City"
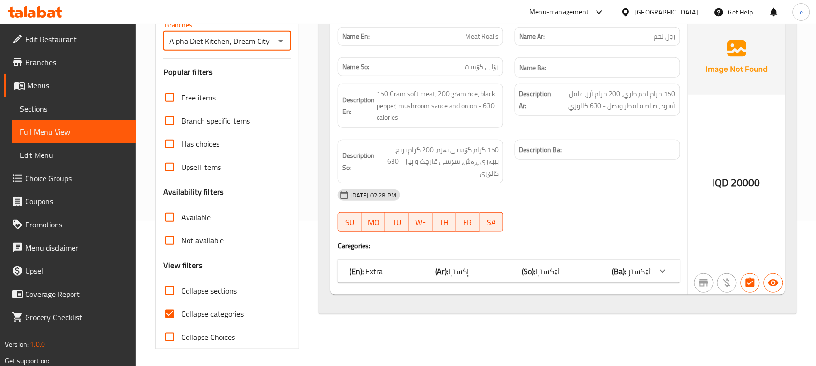
scroll to position [148, 0]
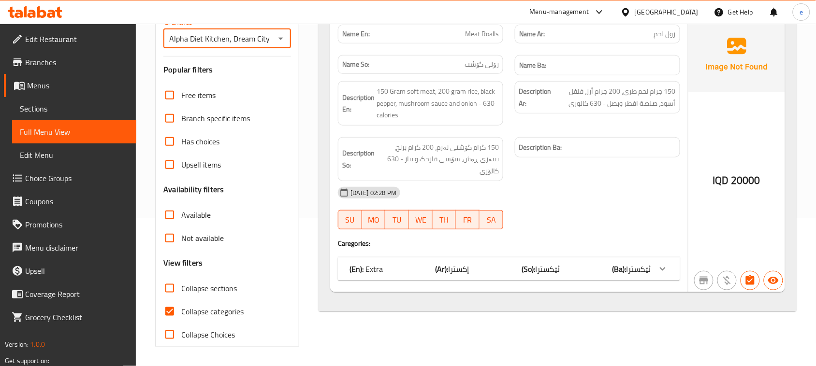
drag, startPoint x: 629, startPoint y: 252, endPoint x: 624, endPoint y: 254, distance: 6.3
click at [627, 262] on span "ئێکسترا" at bounding box center [638, 269] width 25 height 15
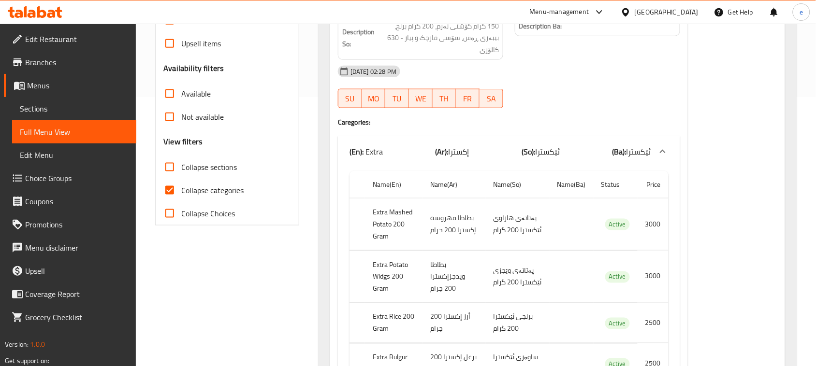
scroll to position [269, 0]
